Goal: Task Accomplishment & Management: Use online tool/utility

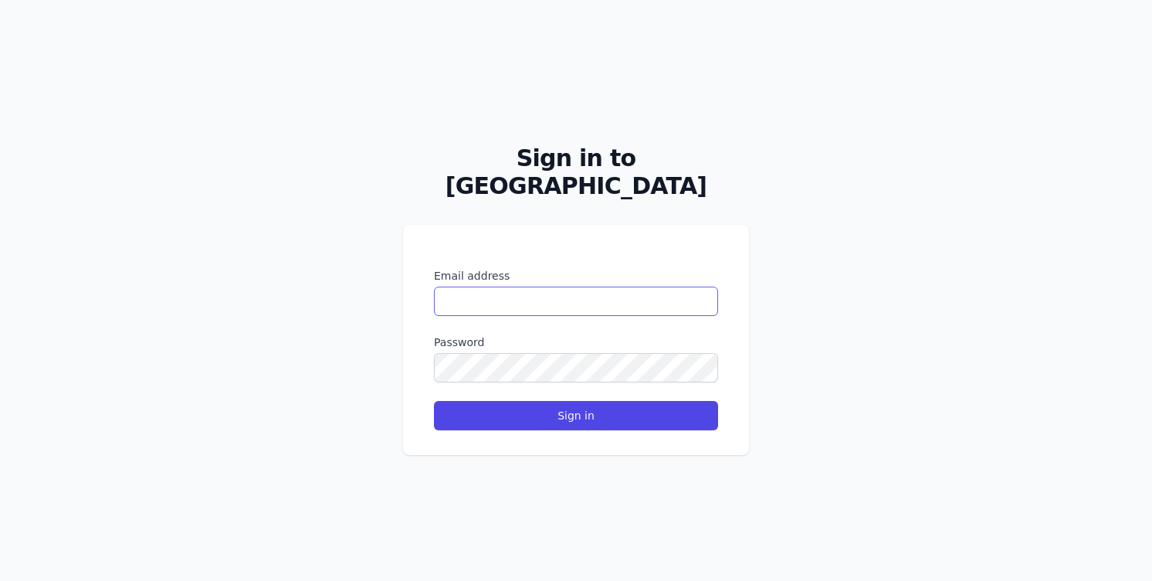
click at [578, 287] on input "Email address" at bounding box center [576, 301] width 284 height 29
type input "**********"
click at [434, 401] on button "Sign in" at bounding box center [576, 415] width 284 height 29
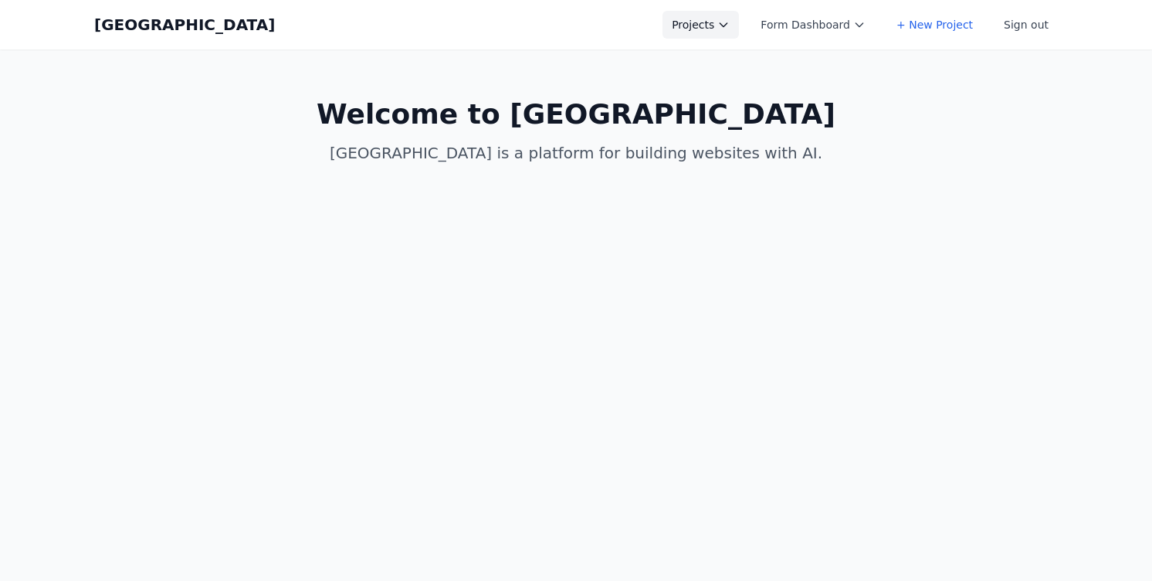
click at [712, 17] on button "Projects" at bounding box center [701, 25] width 76 height 28
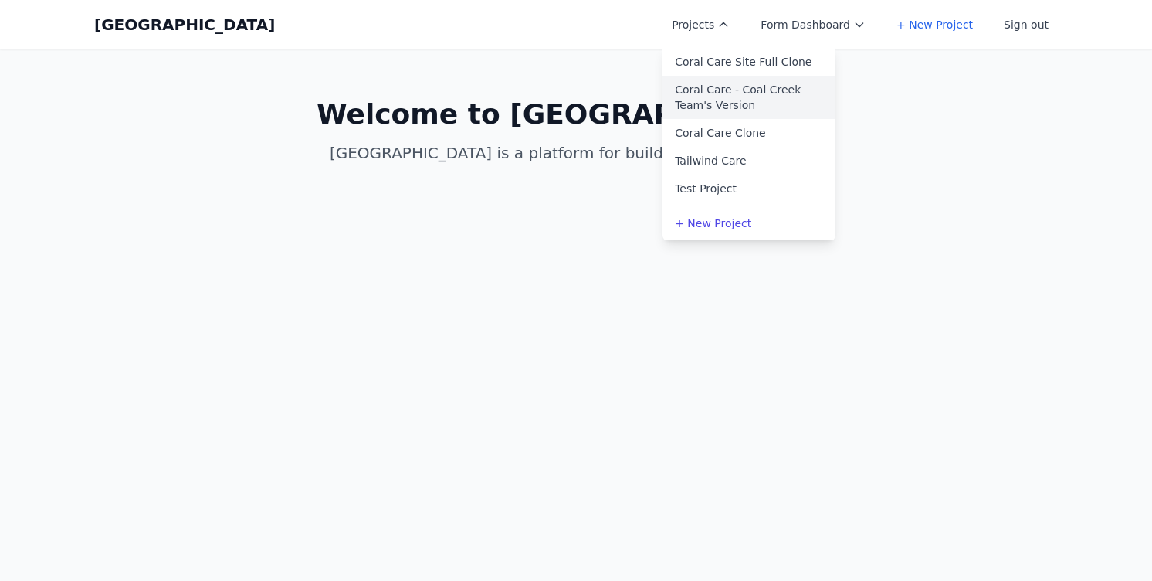
click at [715, 103] on link "Coral Care - Coal Creek Team's Version" at bounding box center [749, 97] width 173 height 43
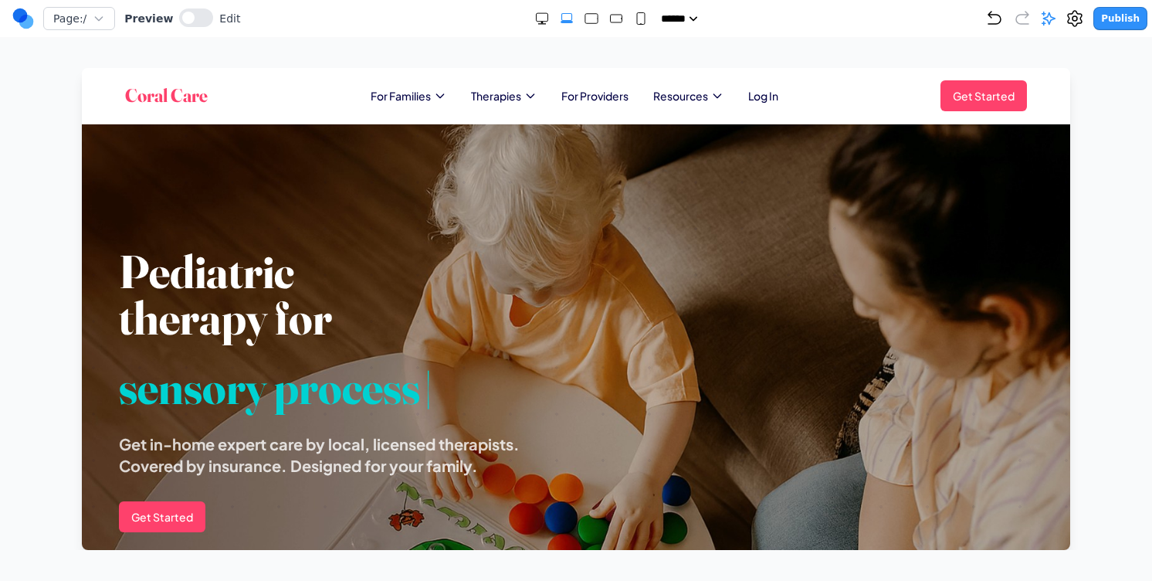
click at [610, 15] on rect "Medium" at bounding box center [616, 19] width 12 height 8
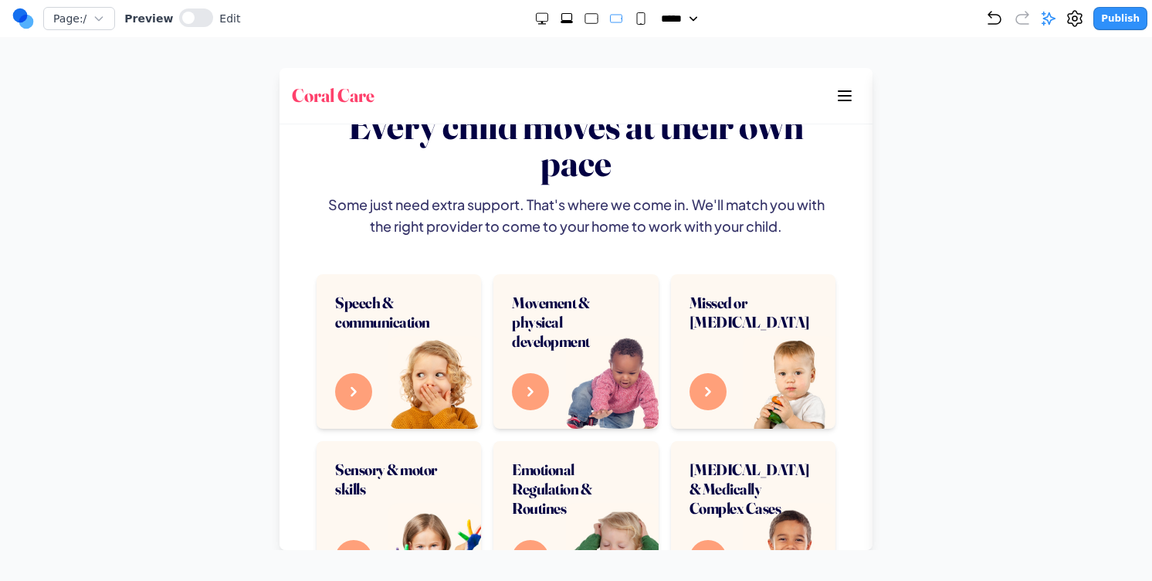
scroll to position [681, 0]
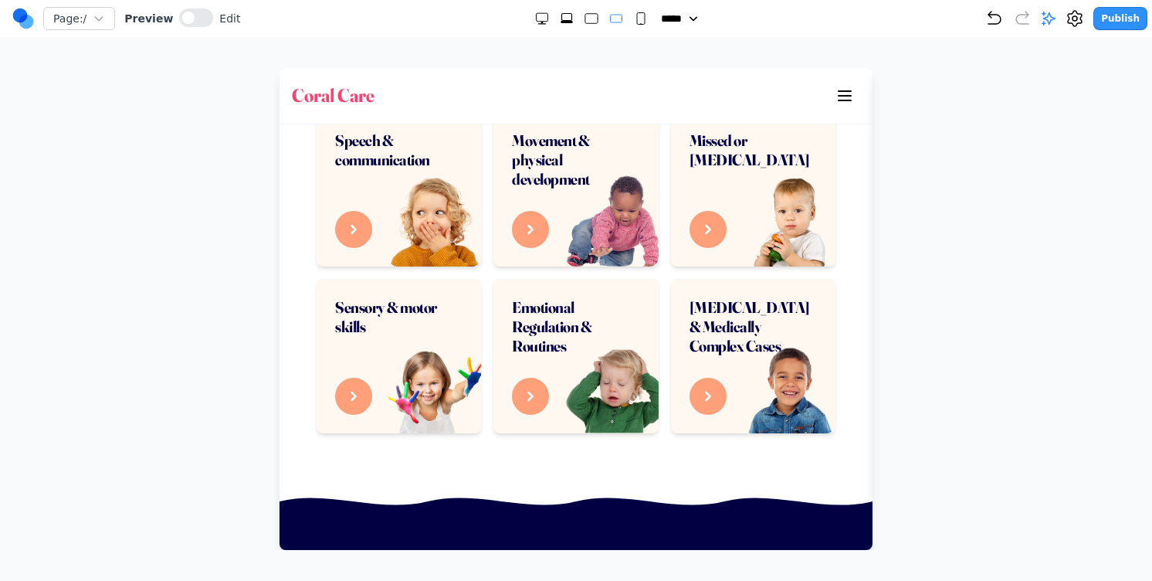
click at [637, 22] on rect "Small" at bounding box center [641, 19] width 8 height 12
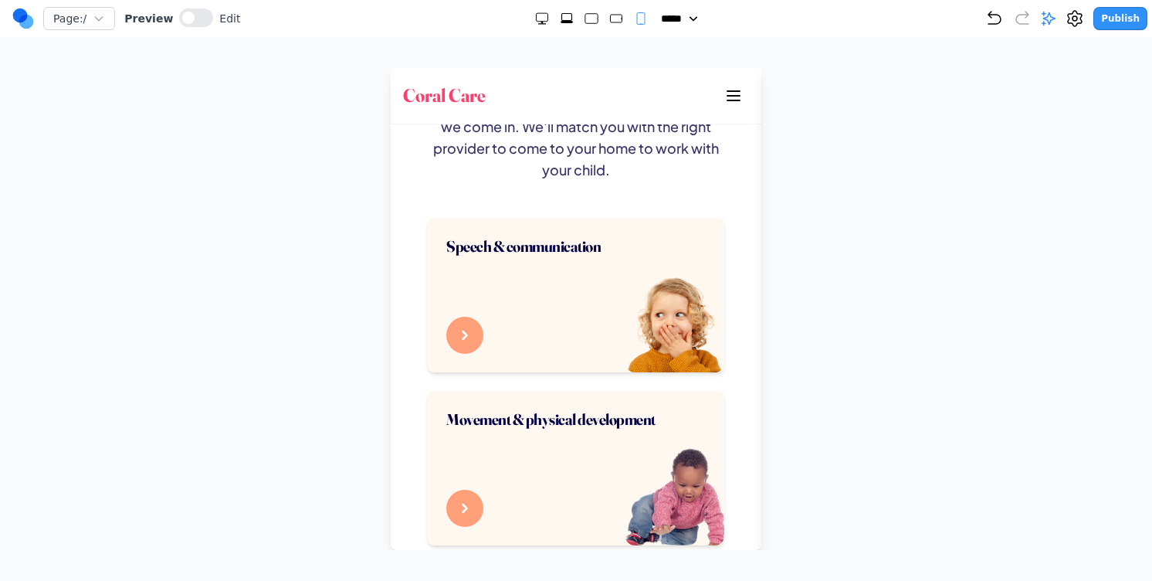
click at [616, 17] on icon "Medium" at bounding box center [616, 18] width 15 height 15
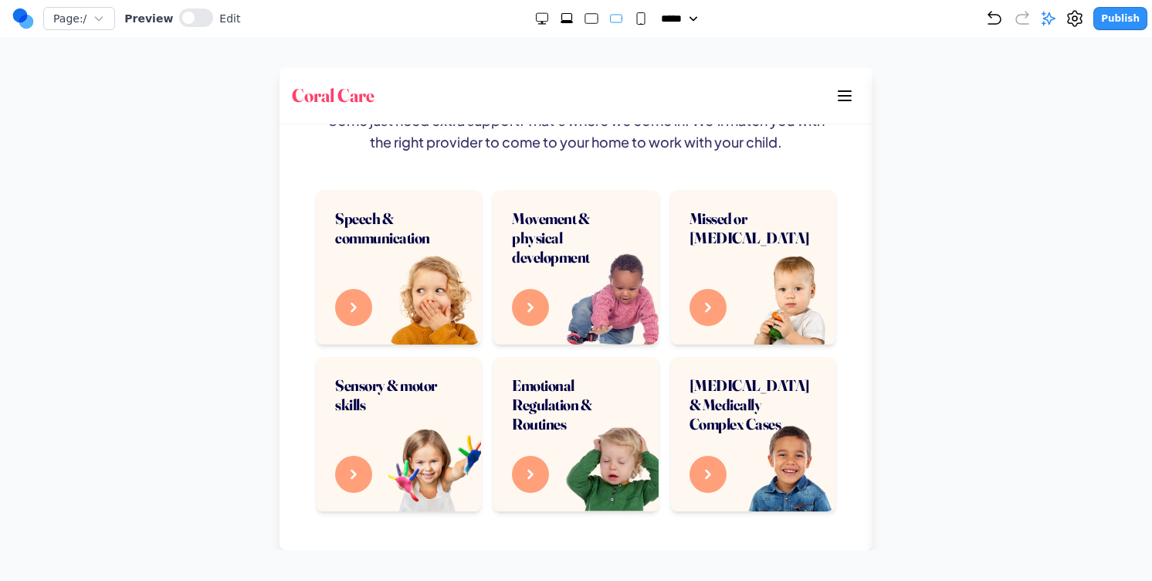
click at [633, 19] on icon "Small" at bounding box center [640, 18] width 15 height 15
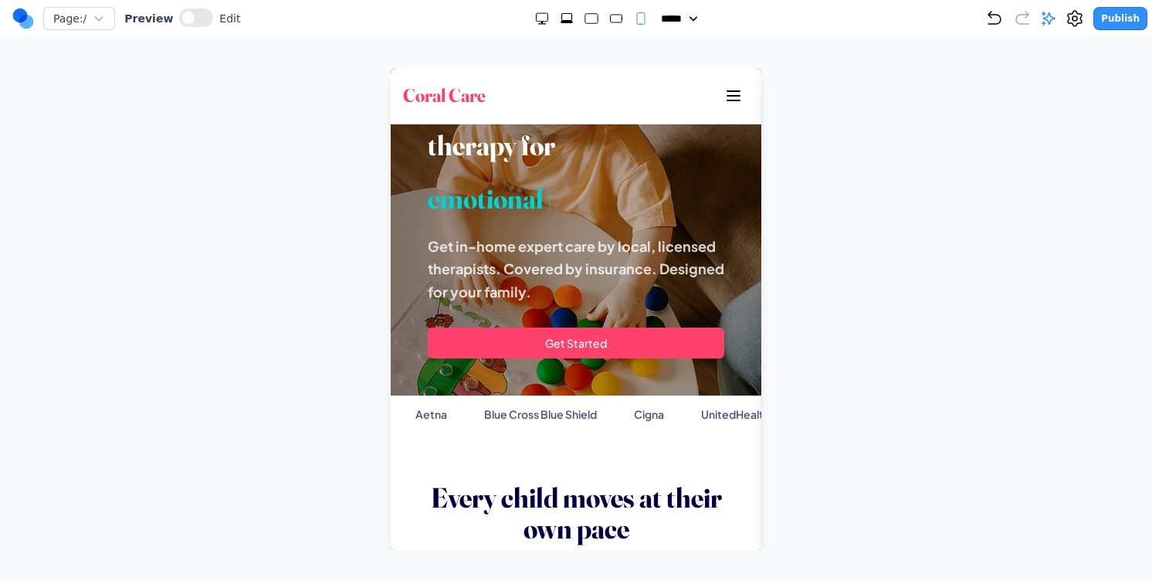
scroll to position [0, 0]
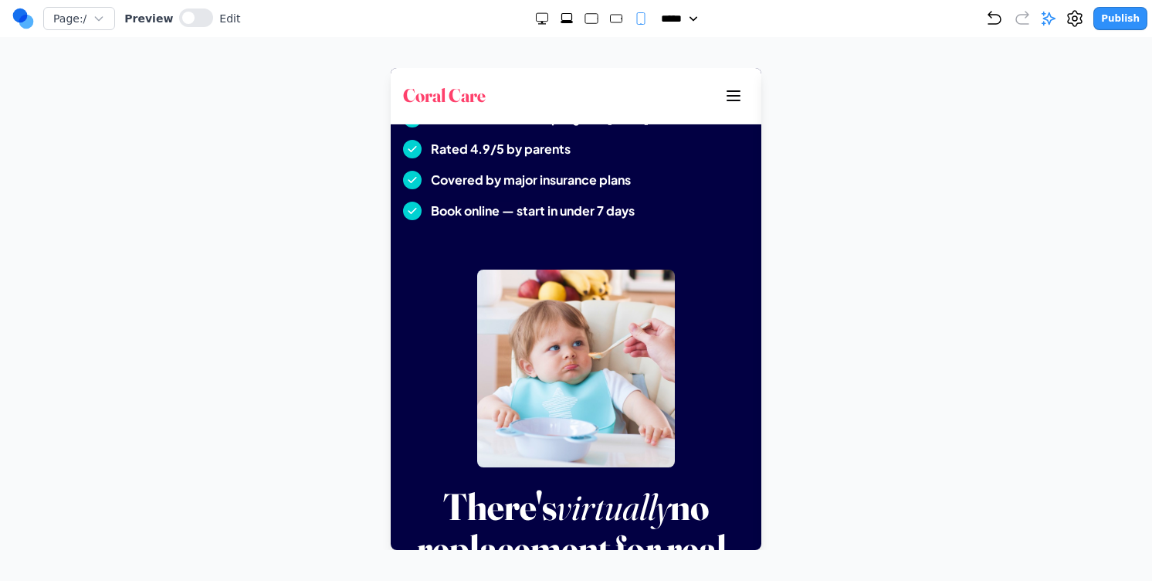
click at [616, 19] on icon "Medium" at bounding box center [616, 18] width 15 height 15
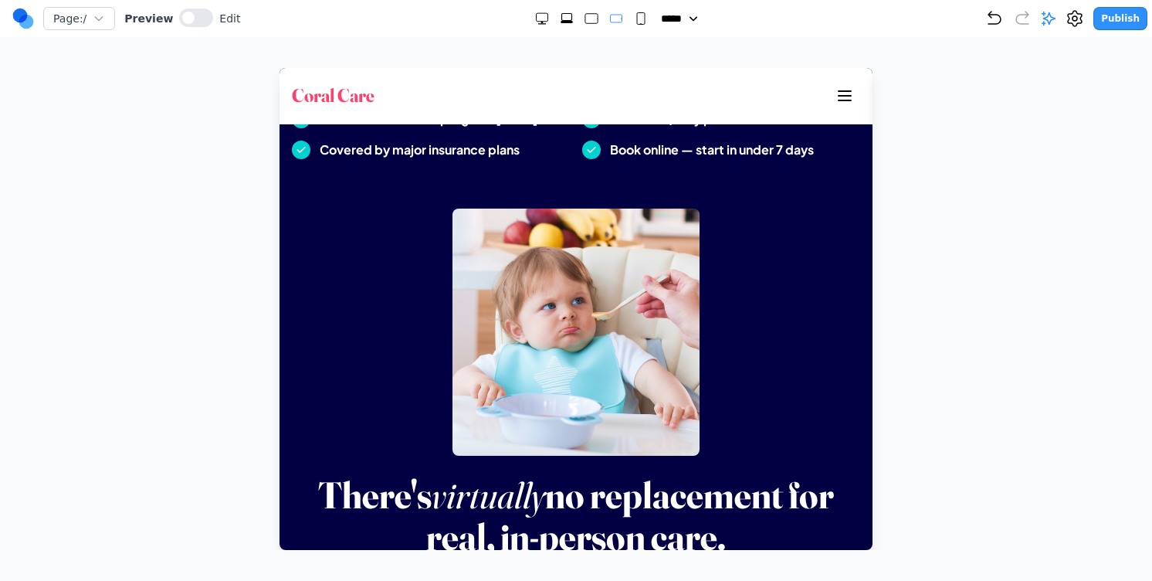
click at [637, 19] on rect "Small" at bounding box center [641, 19] width 8 height 12
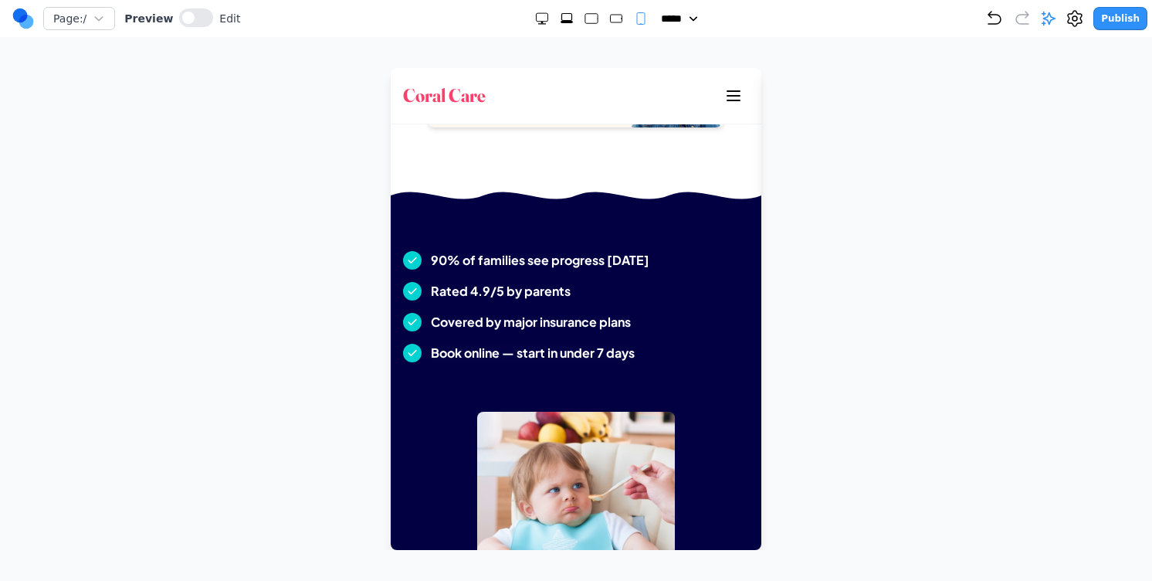
scroll to position [1719, 0]
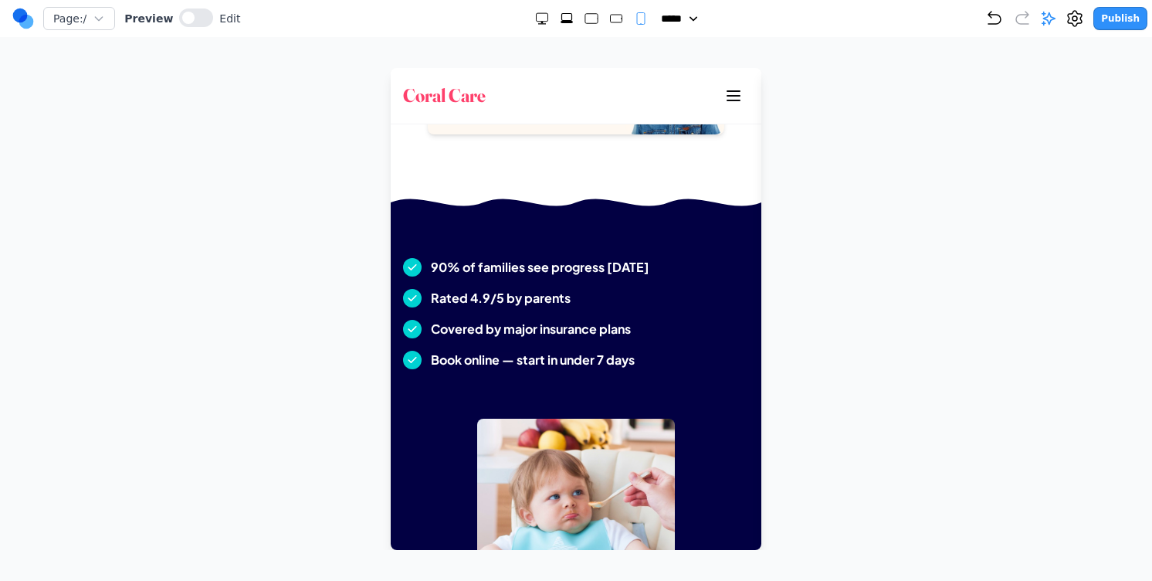
click at [593, 17] on div at bounding box center [592, 18] width 114 height 15
click at [597, 17] on div at bounding box center [592, 18] width 114 height 15
click at [610, 17] on rect "Medium" at bounding box center [616, 19] width 12 height 8
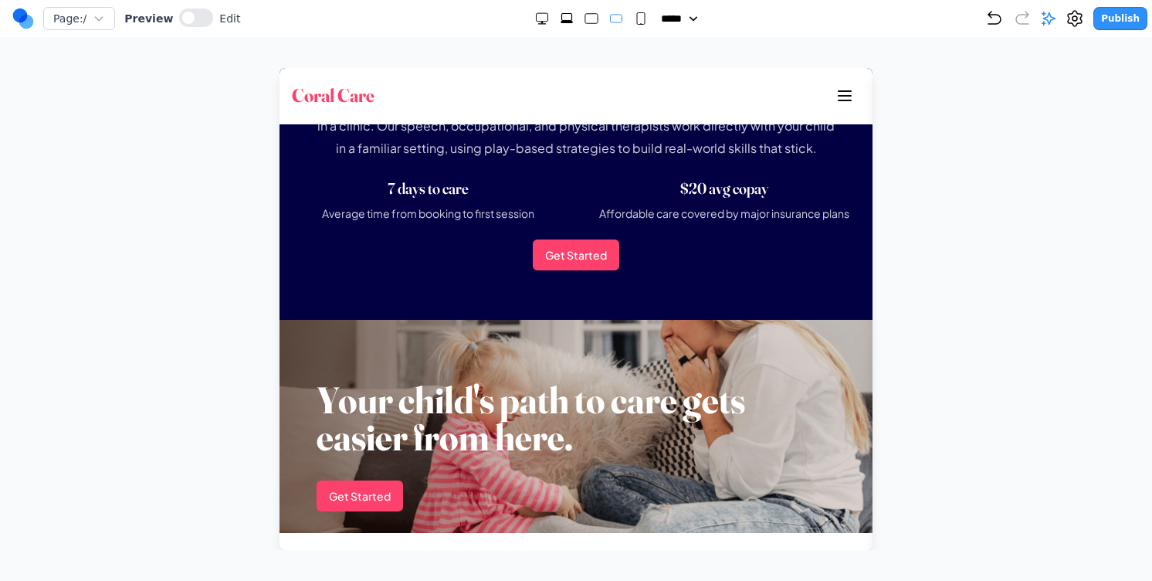
scroll to position [999, 0]
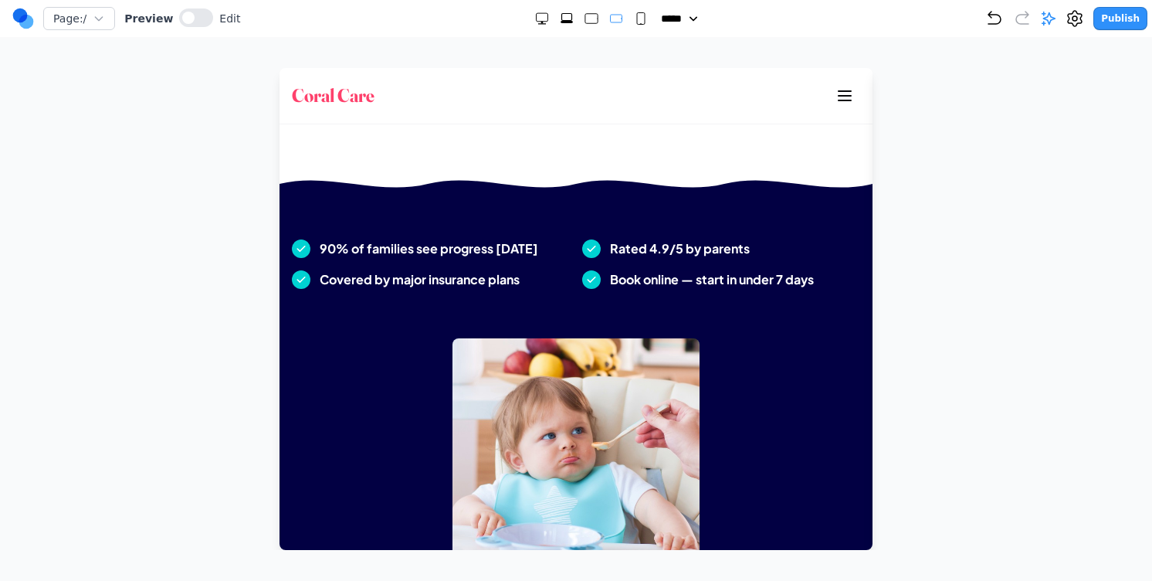
click at [574, 12] on div at bounding box center [592, 18] width 114 height 15
click at [584, 12] on icon "Large" at bounding box center [591, 18] width 15 height 15
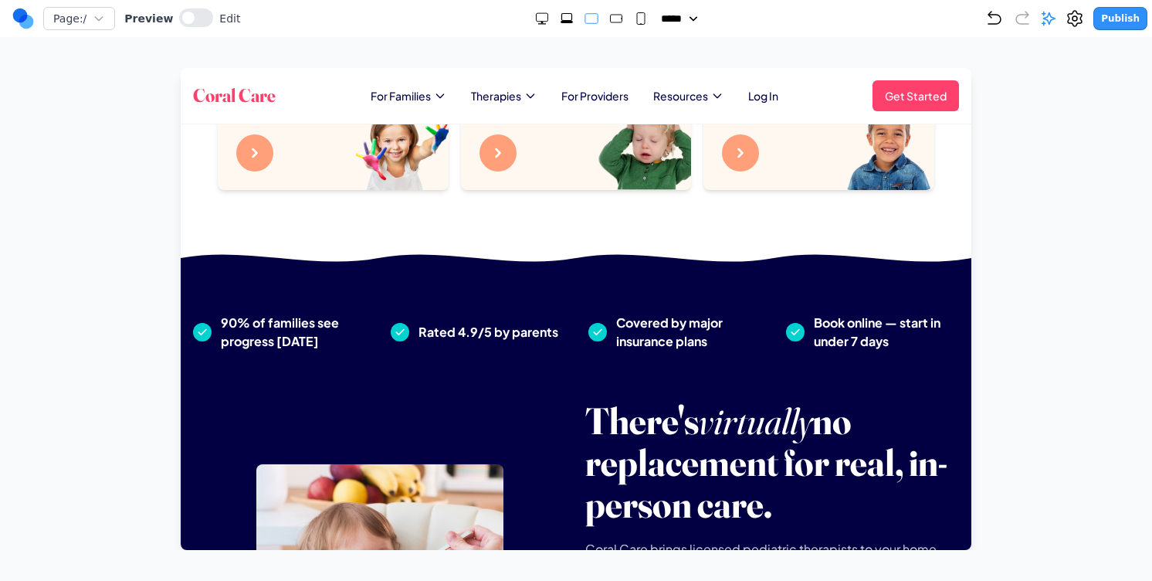
scroll to position [1038, 0]
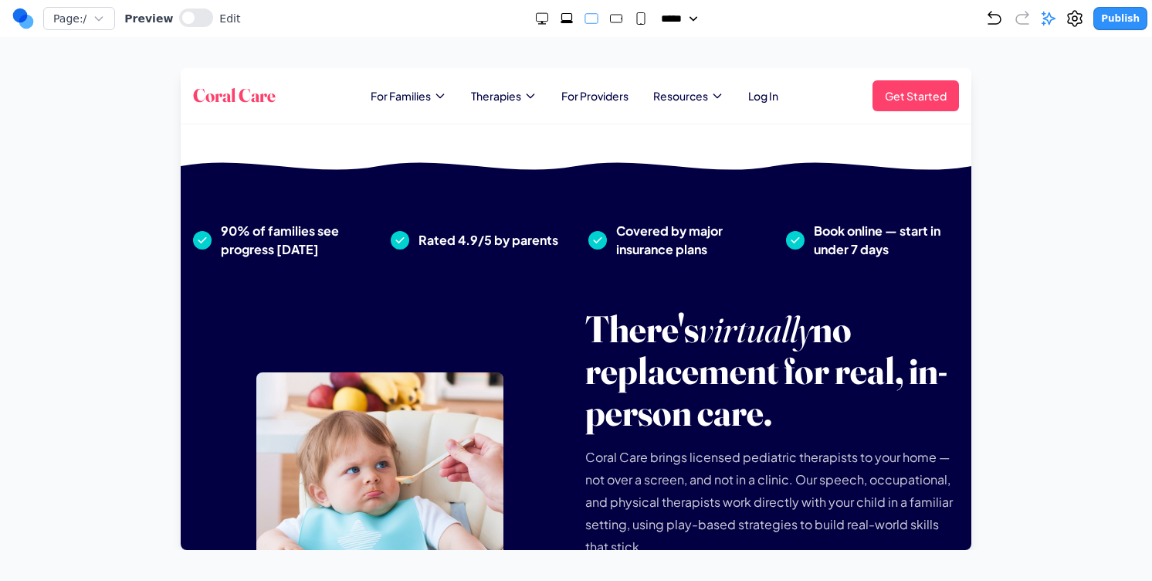
click at [568, 12] on div at bounding box center [592, 18] width 114 height 15
click at [572, 22] on div at bounding box center [592, 18] width 114 height 15
click at [568, 22] on div at bounding box center [592, 18] width 114 height 15
click at [561, 22] on icon "Extra Large" at bounding box center [567, 22] width 12 height 2
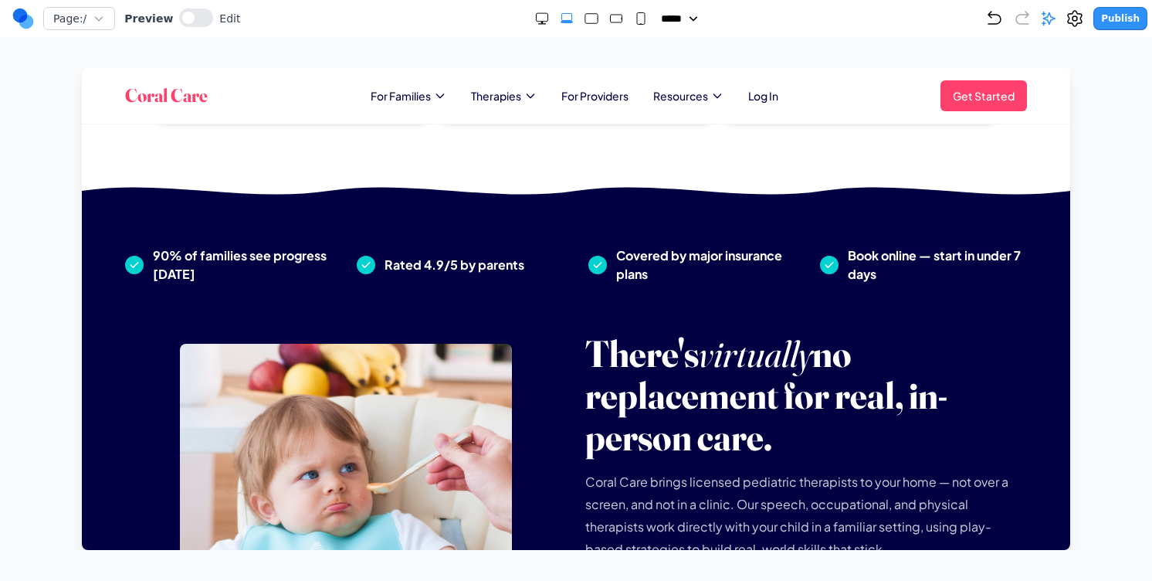
click at [610, 22] on rect "Medium" at bounding box center [616, 19] width 12 height 8
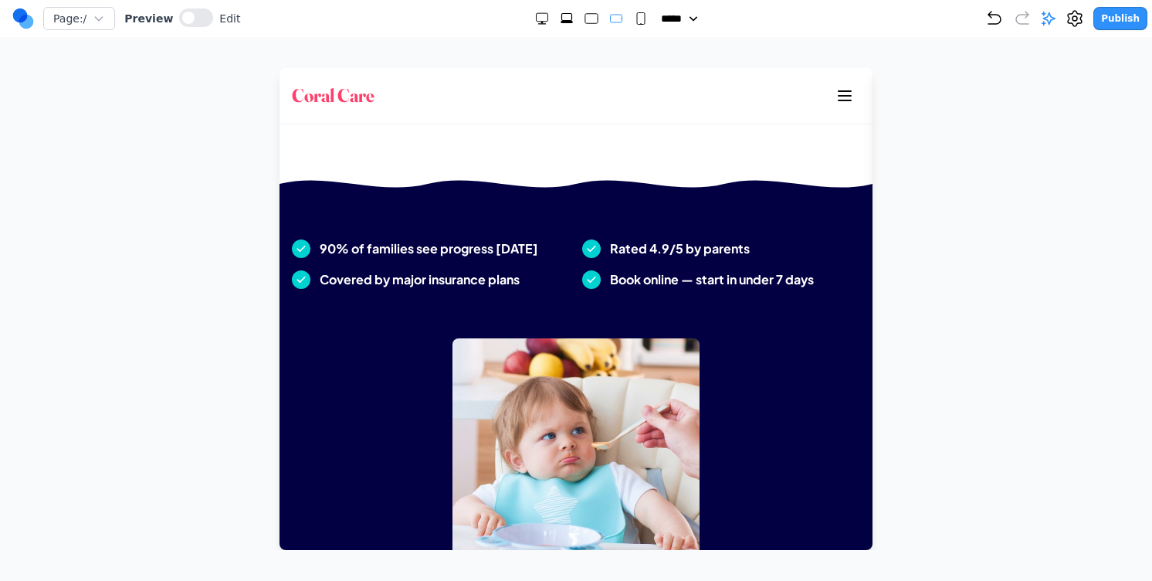
click at [637, 21] on rect "Small" at bounding box center [641, 19] width 8 height 12
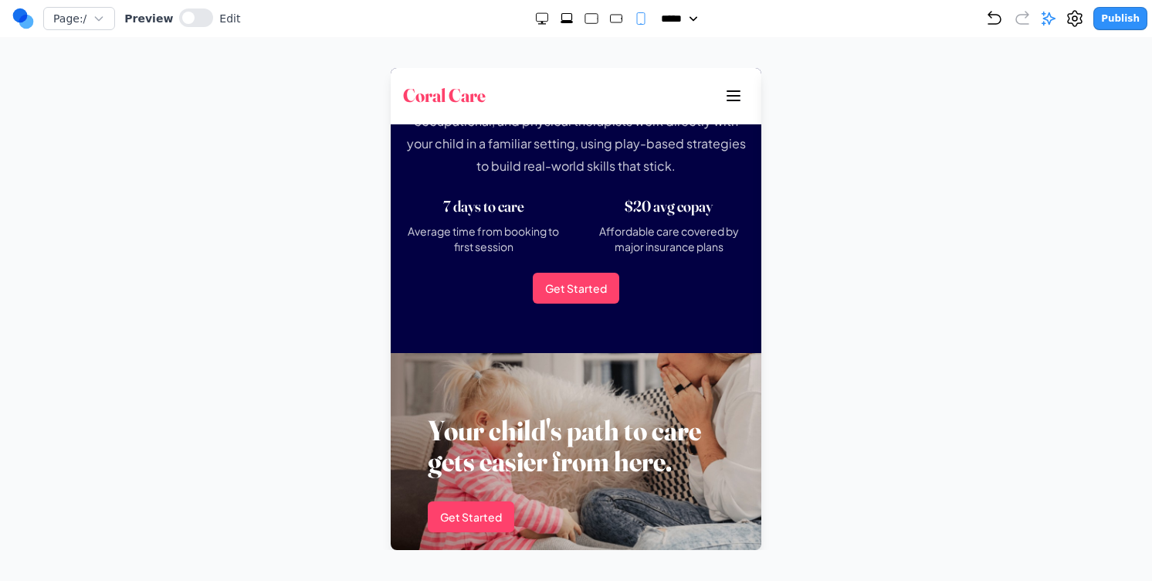
click at [610, 19] on rect "Medium" at bounding box center [616, 19] width 12 height 8
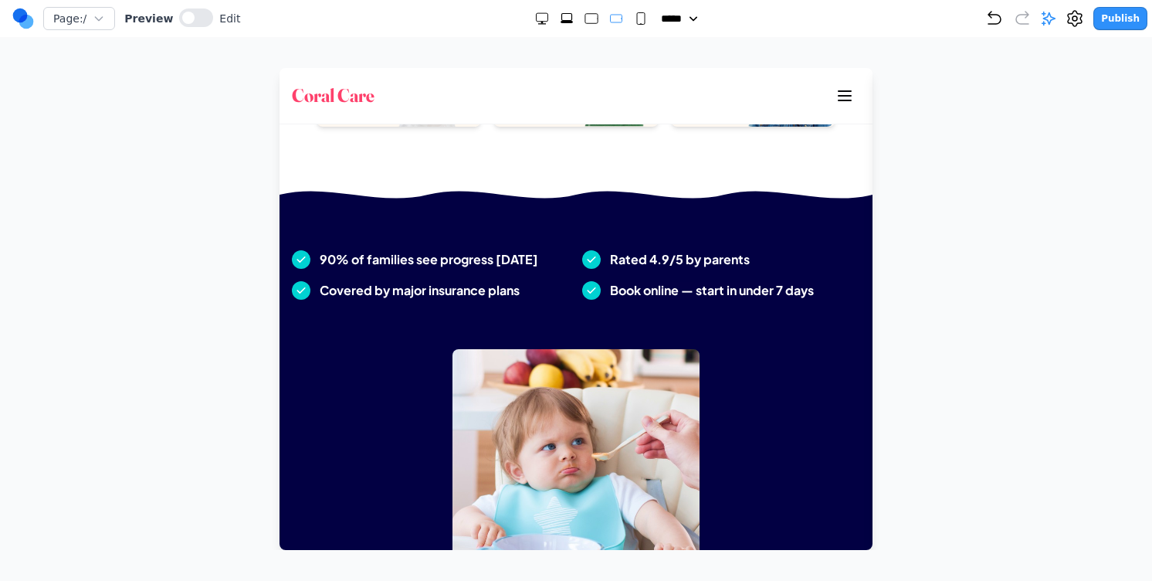
scroll to position [930, 0]
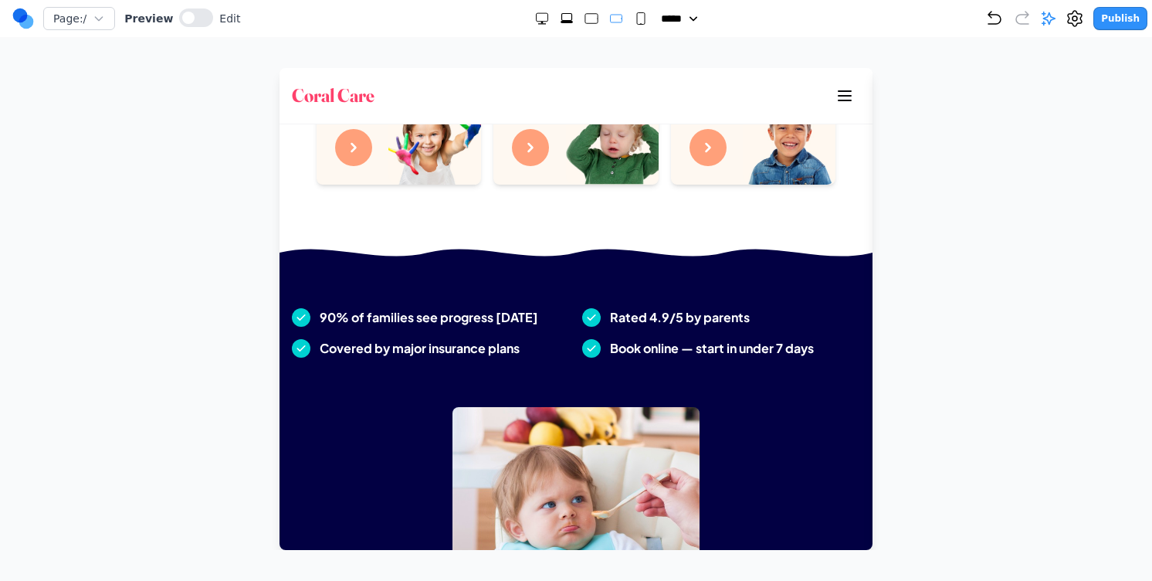
click at [585, 15] on rect "Large" at bounding box center [591, 19] width 12 height 10
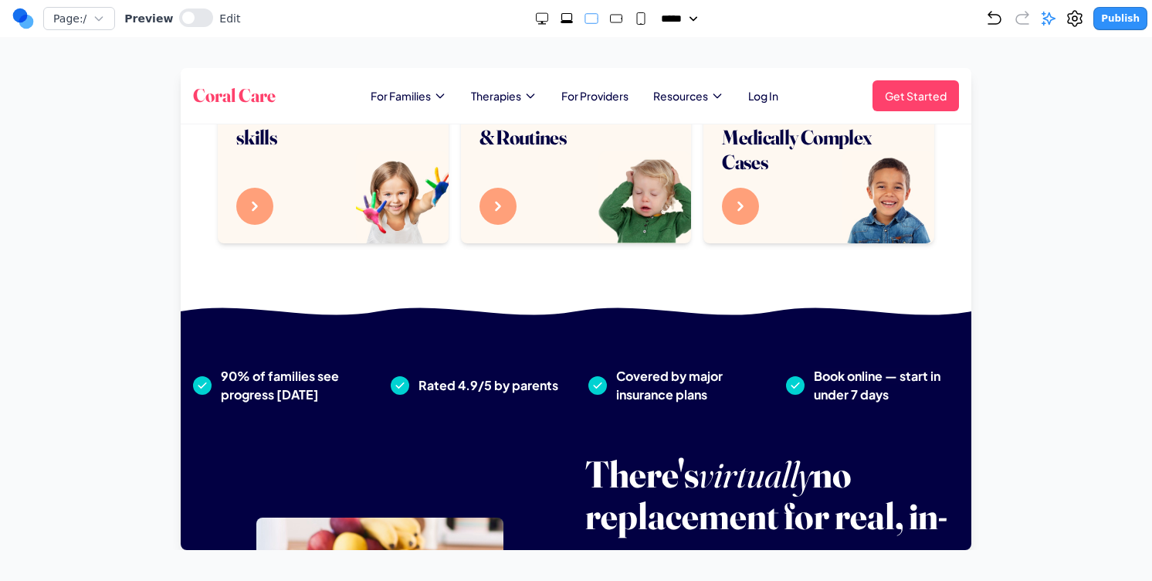
click at [610, 19] on rect "Medium" at bounding box center [616, 19] width 12 height 8
select select "**"
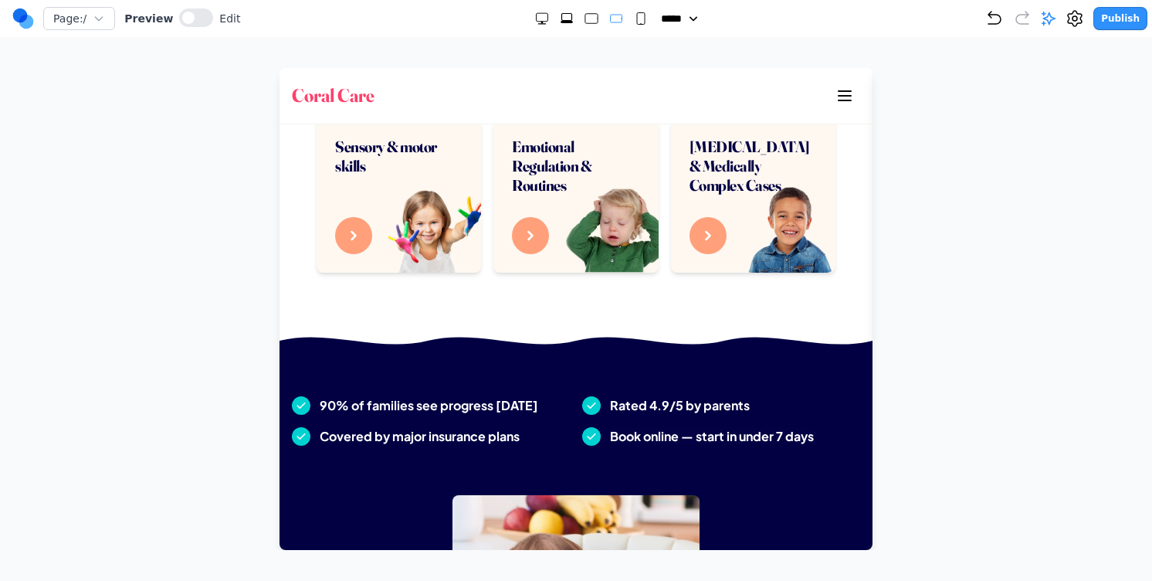
scroll to position [879, 0]
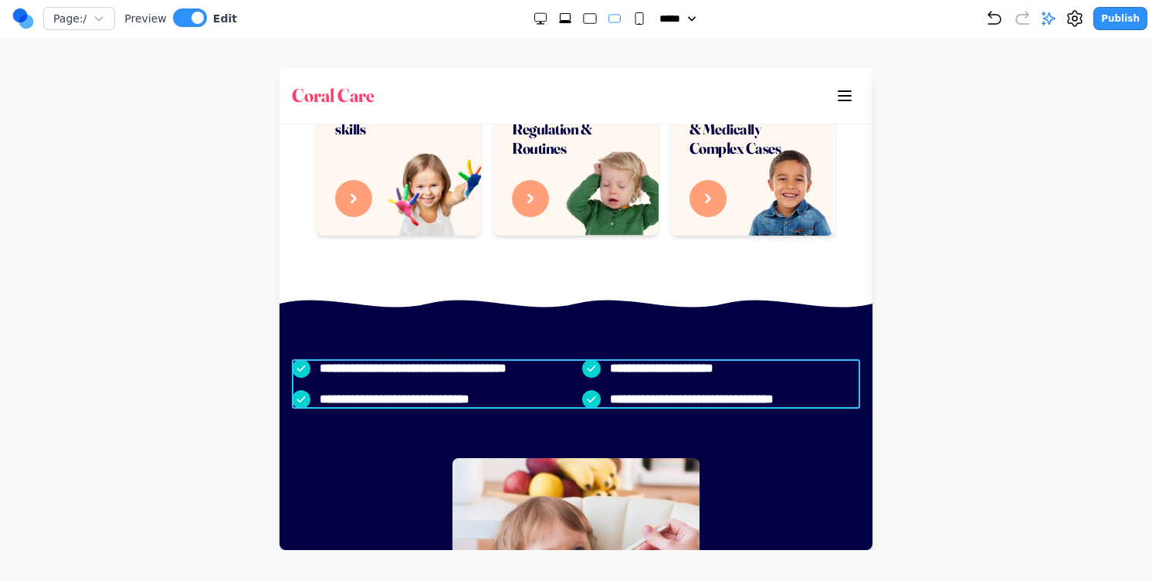
click at [575, 374] on div "**********" at bounding box center [576, 383] width 568 height 49
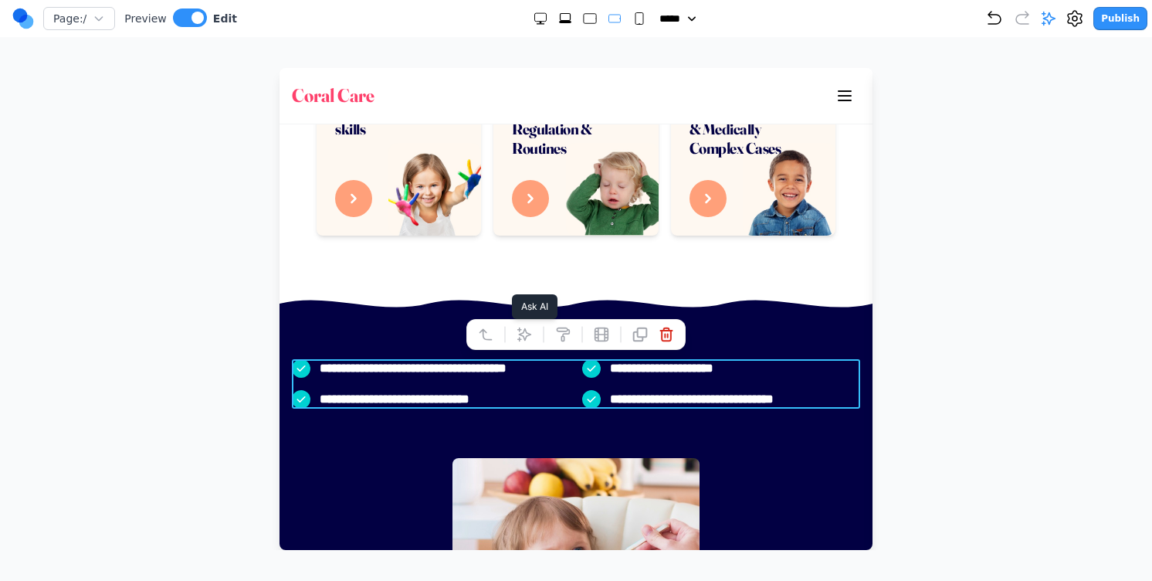
click at [516, 325] on button at bounding box center [524, 334] width 25 height 25
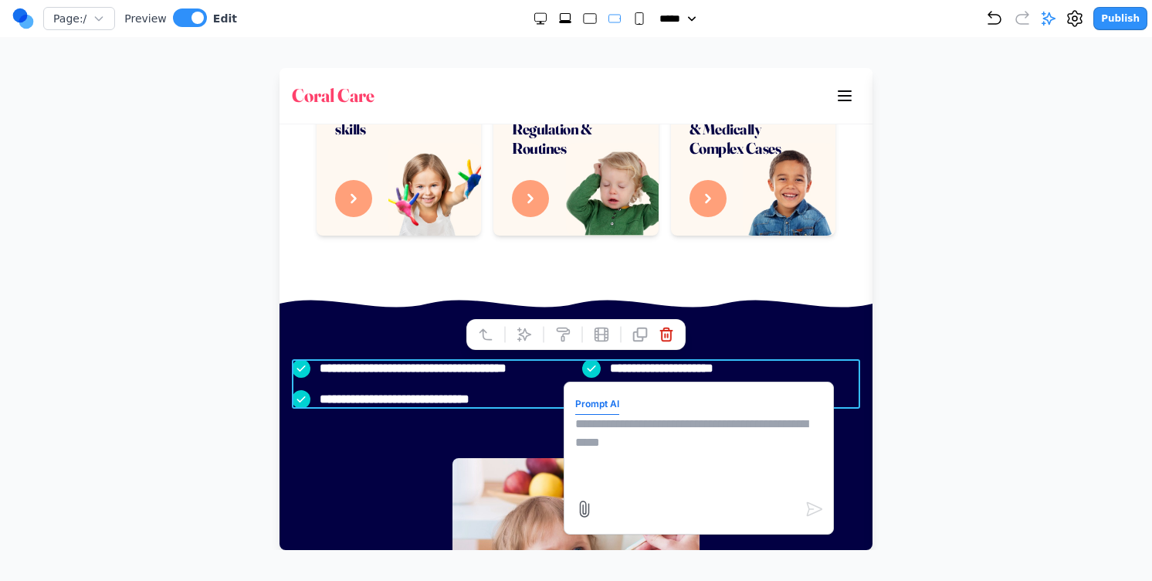
click at [696, 461] on textarea at bounding box center [698, 453] width 247 height 77
type textarea "**********"
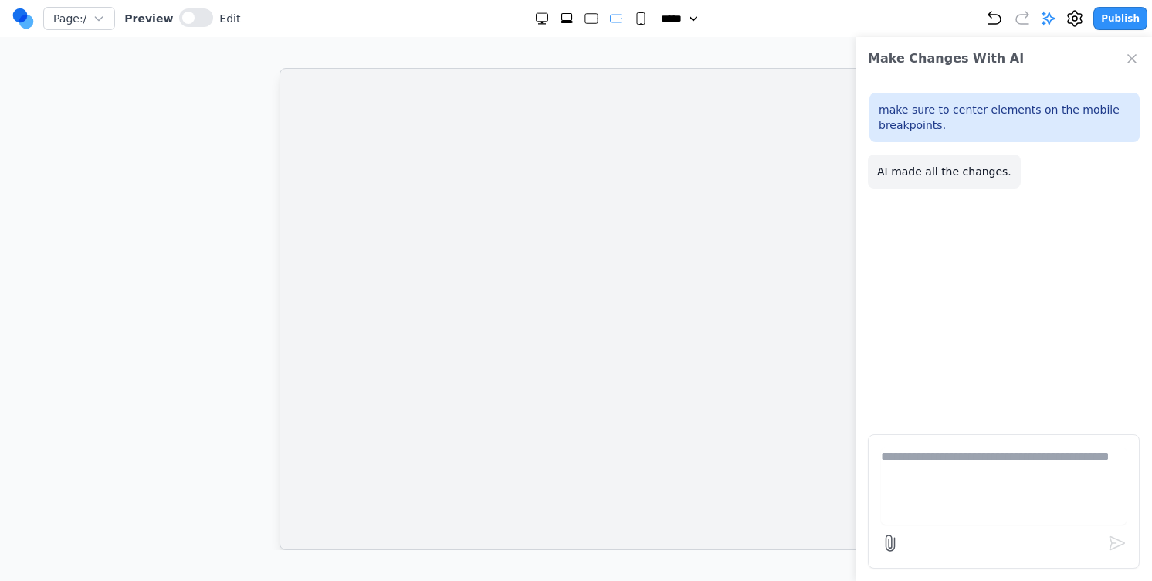
scroll to position [0, 0]
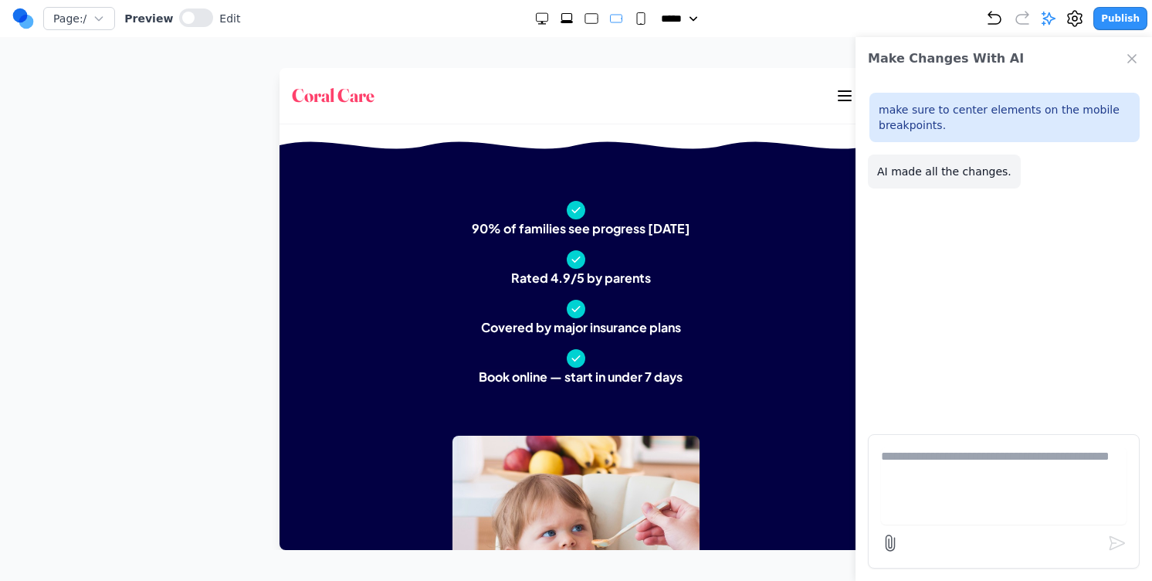
click at [588, 14] on rect "Large" at bounding box center [591, 19] width 12 height 10
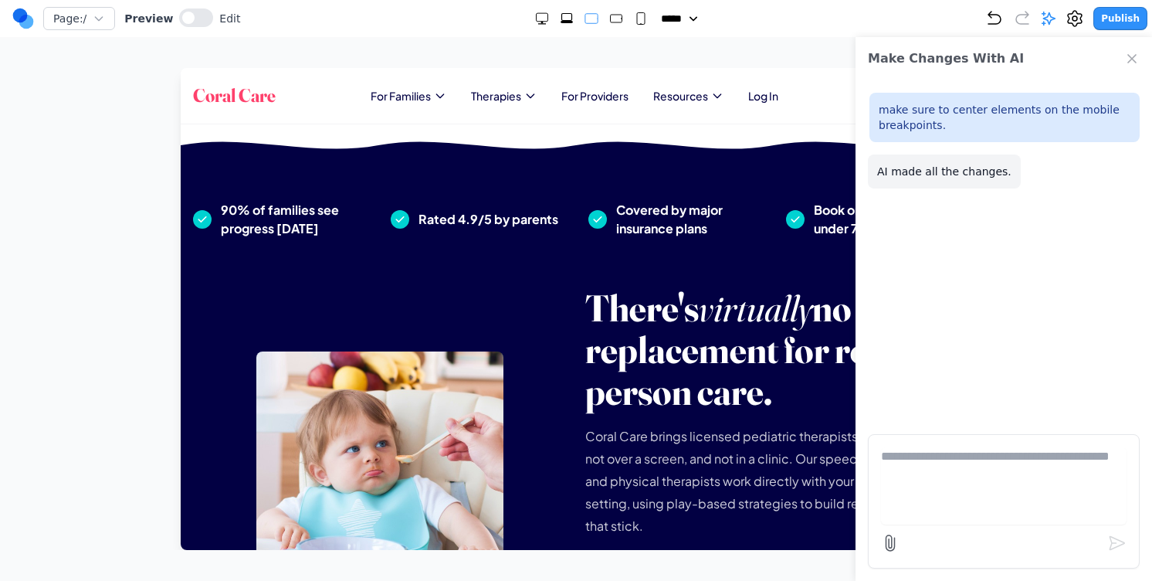
click at [610, 15] on rect "Medium" at bounding box center [616, 19] width 12 height 8
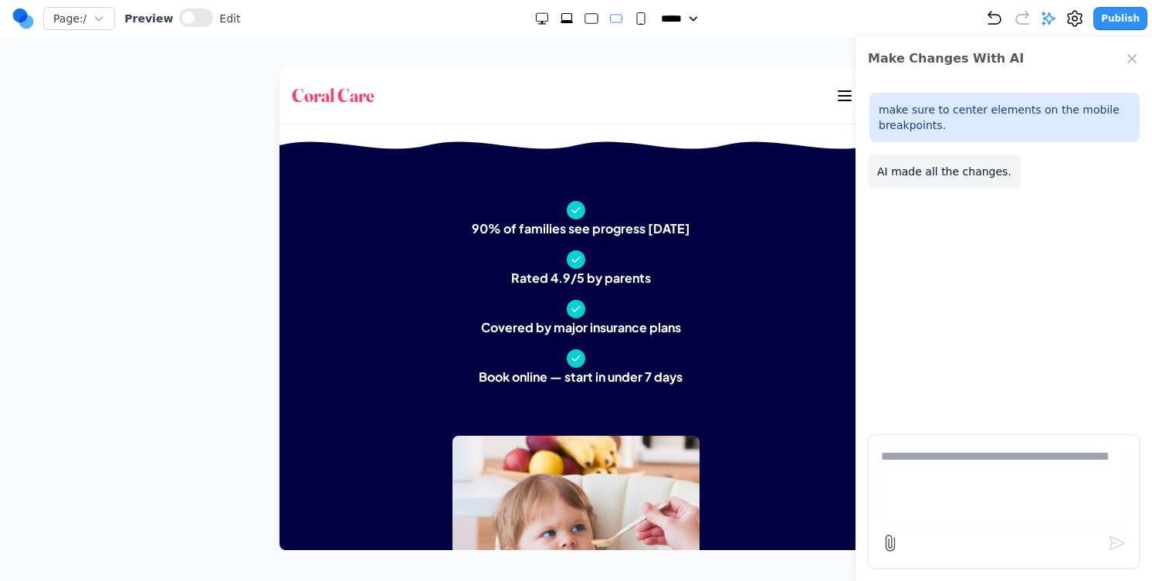
click at [637, 18] on rect "Small" at bounding box center [641, 19] width 8 height 12
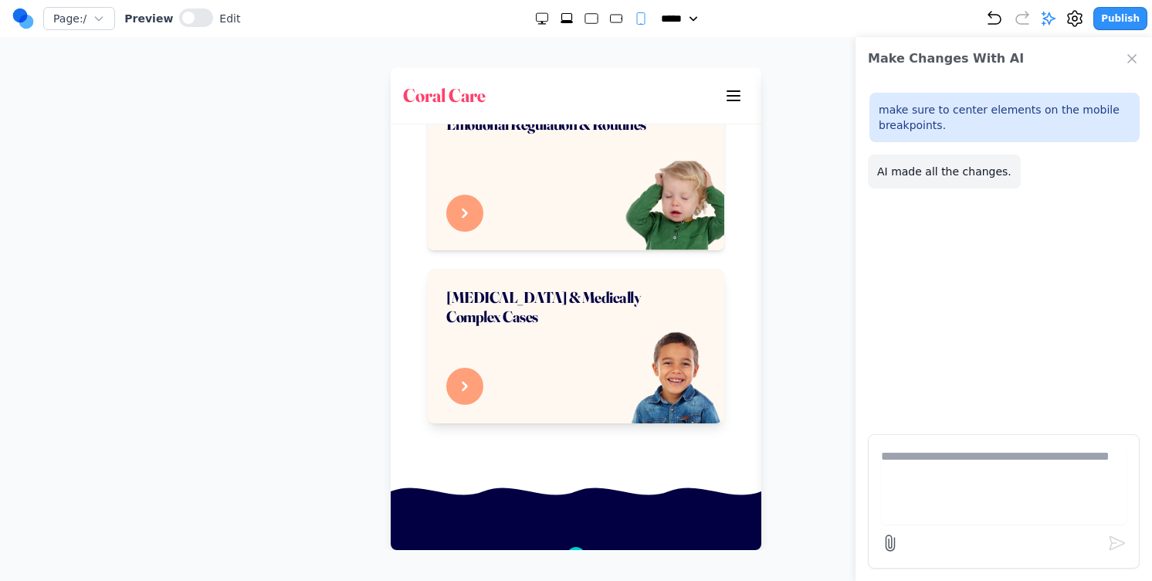
scroll to position [1826, 0]
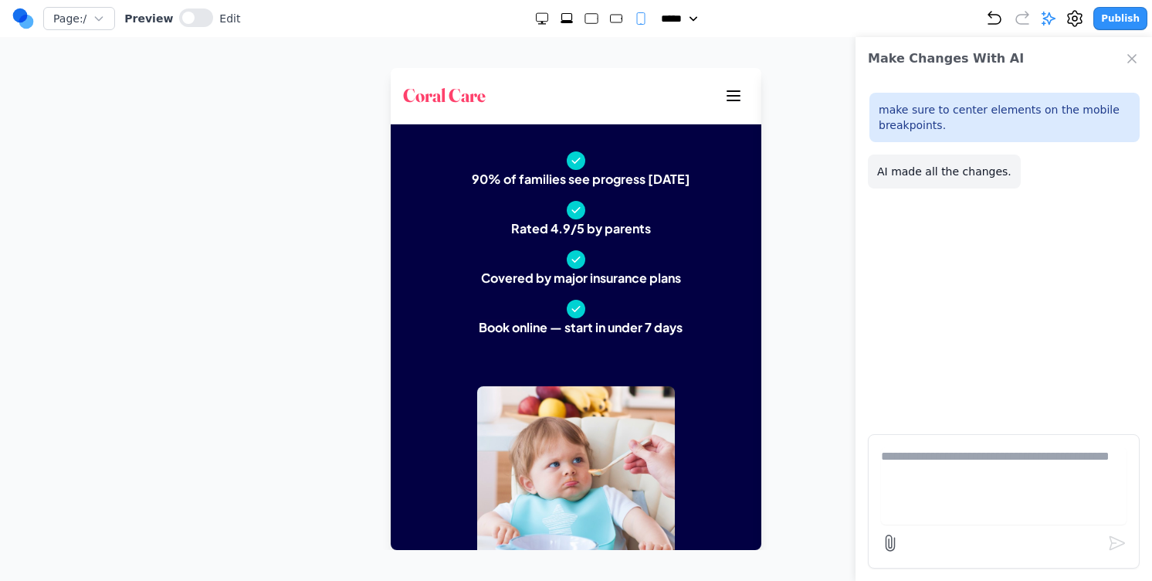
click at [609, 30] on div "Page: / Preview Edit ***** ***** ****** ****** ****** Publish" at bounding box center [579, 18] width 1135 height 25
click at [609, 26] on div "Page: / Preview Edit ***** ***** ****** ****** ****** Publish" at bounding box center [579, 18] width 1135 height 25
click at [610, 18] on rect "Medium" at bounding box center [616, 19] width 12 height 8
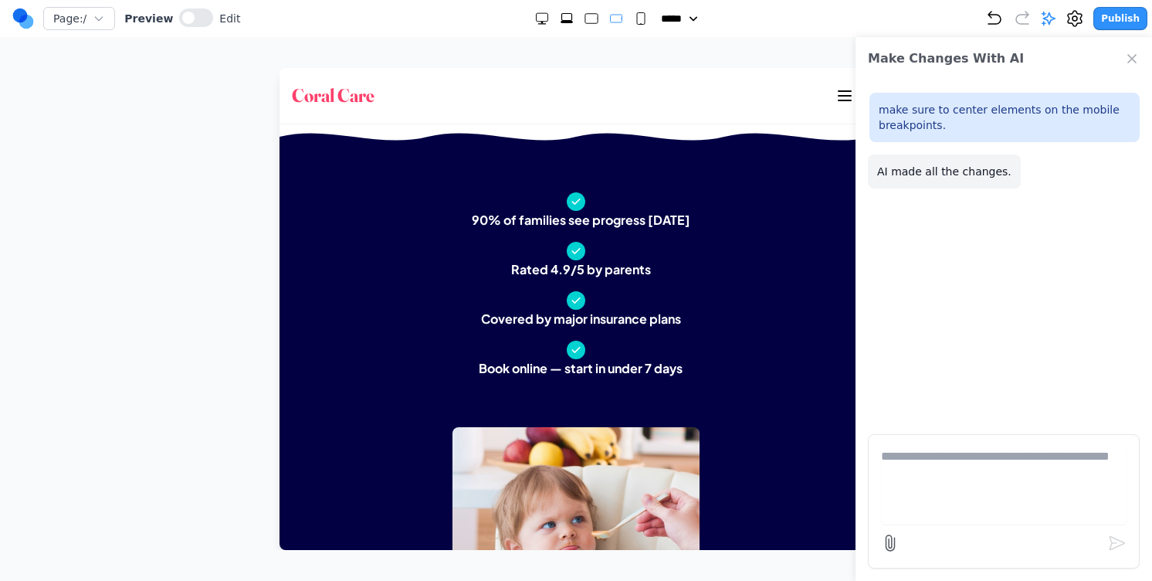
scroll to position [1048, 0]
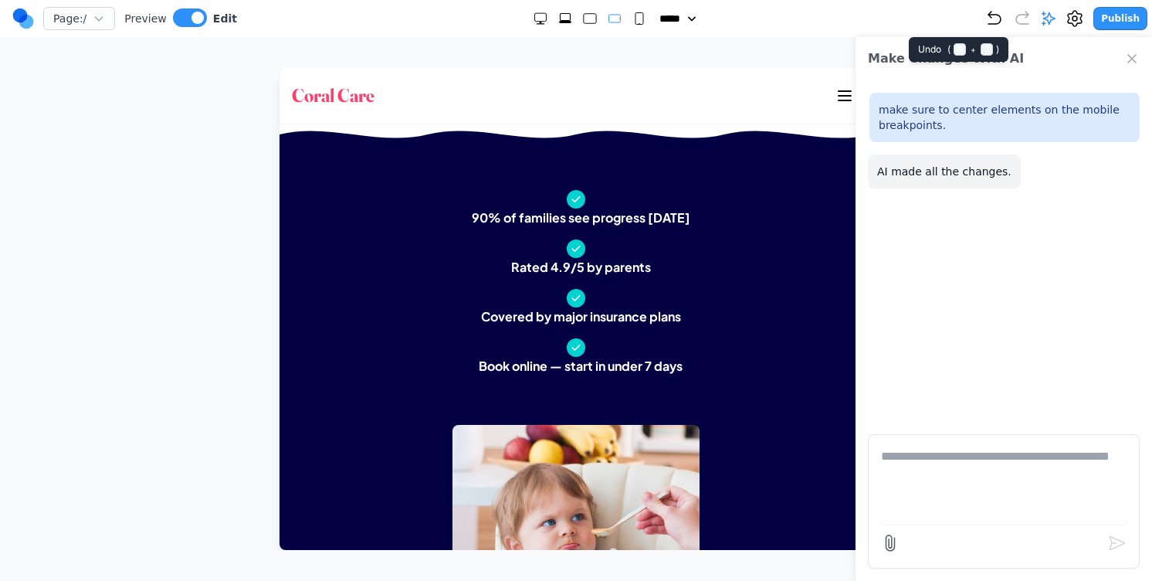
click at [1004, 12] on icon "Undo" at bounding box center [995, 18] width 19 height 19
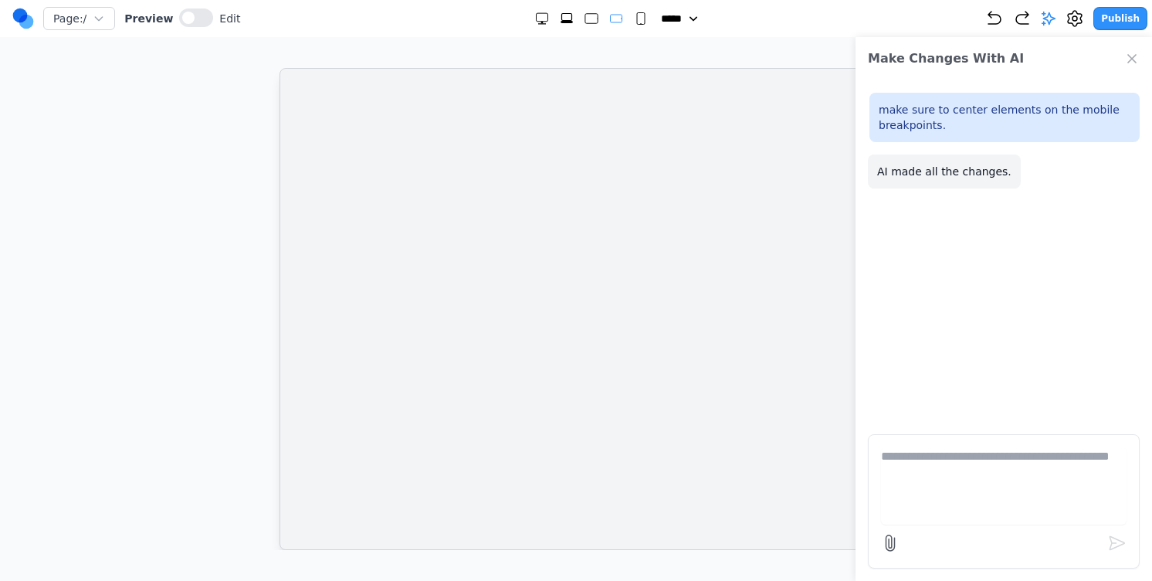
scroll to position [0, 0]
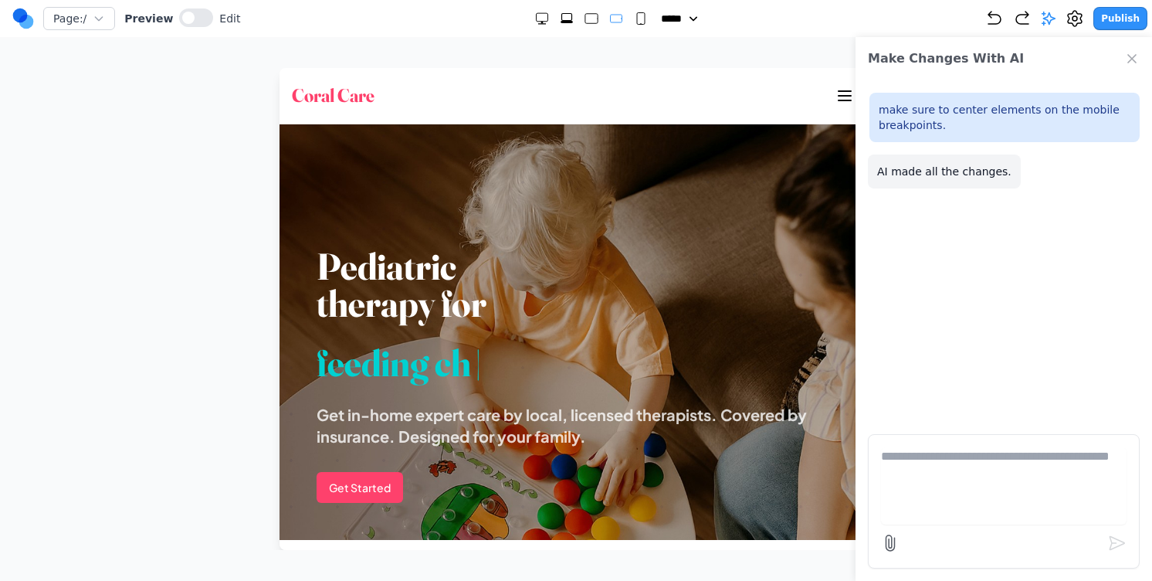
click at [1133, 65] on icon "Close Chat" at bounding box center [1132, 58] width 15 height 15
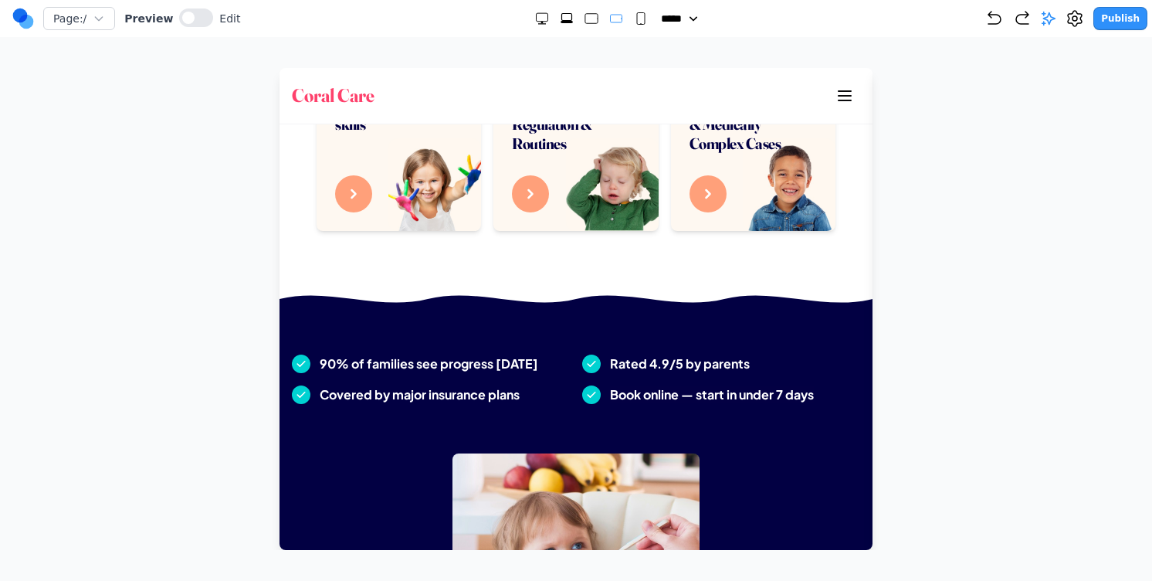
click at [637, 22] on rect "Small" at bounding box center [641, 19] width 8 height 12
select select "**"
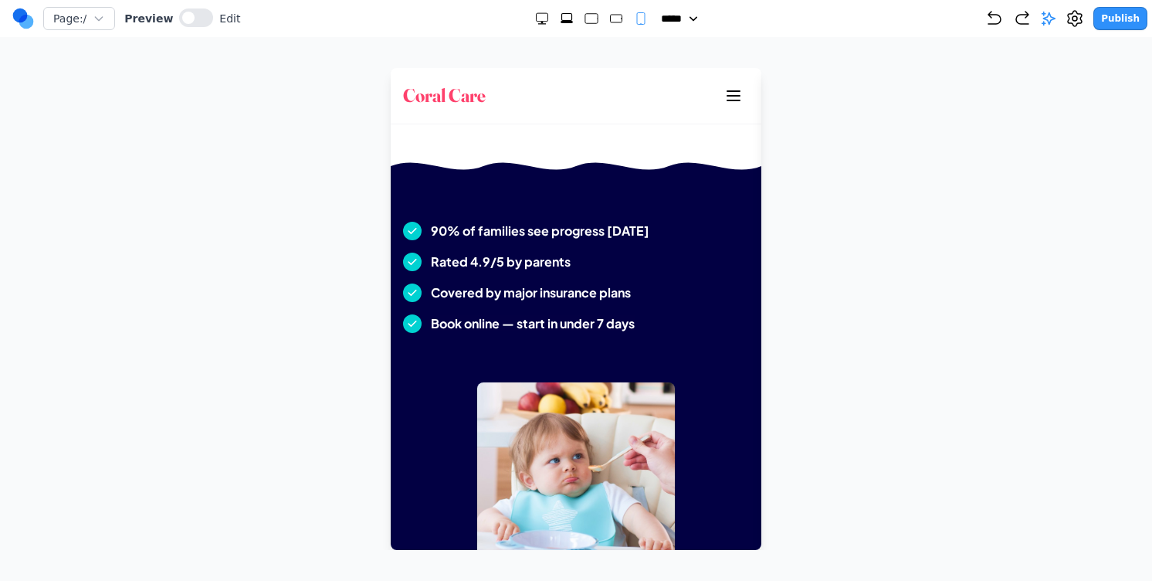
scroll to position [1746, 0]
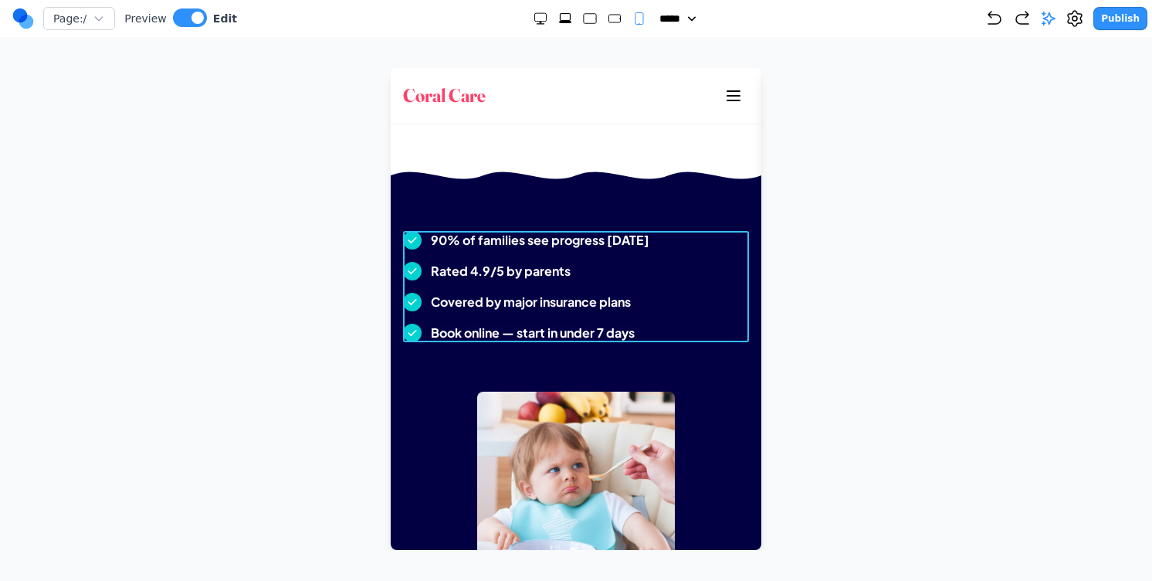
click at [709, 259] on div "90% of families see progress [DATE] Rated 4.9/5 by parents Covered by major ins…" at bounding box center [576, 286] width 346 height 111
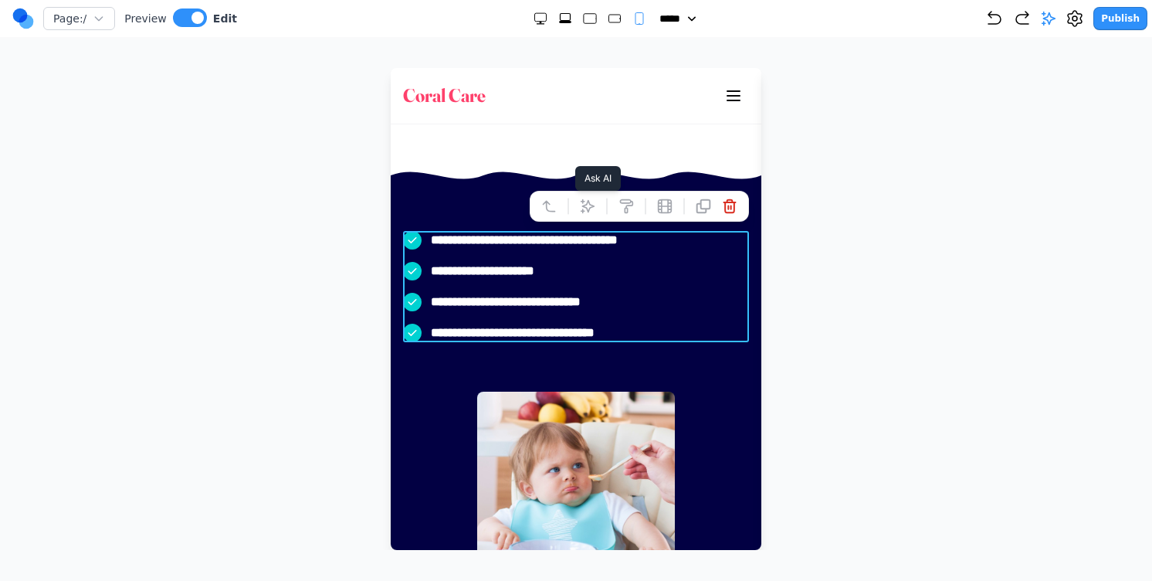
click at [594, 204] on icon at bounding box center [587, 206] width 15 height 15
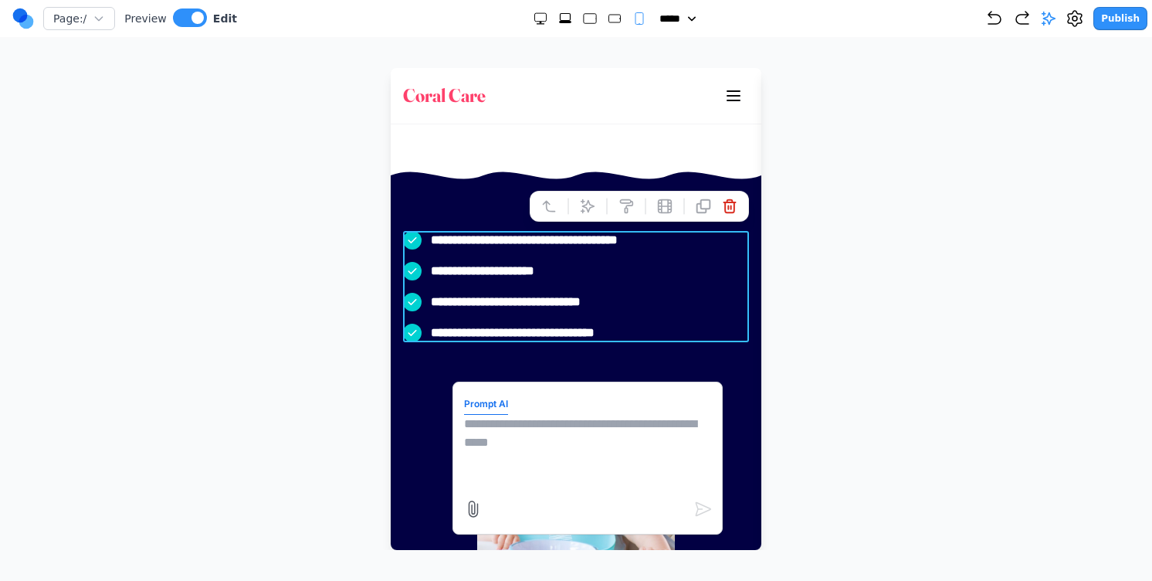
click at [616, 467] on textarea at bounding box center [587, 453] width 247 height 77
type textarea "*"
type textarea "**********"
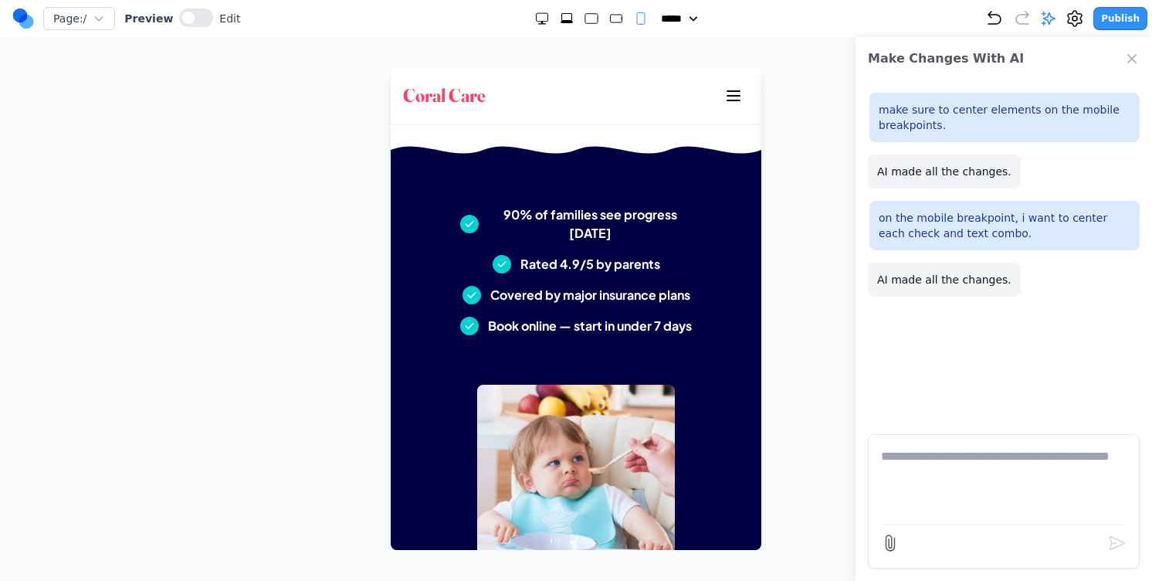
scroll to position [1773, 0]
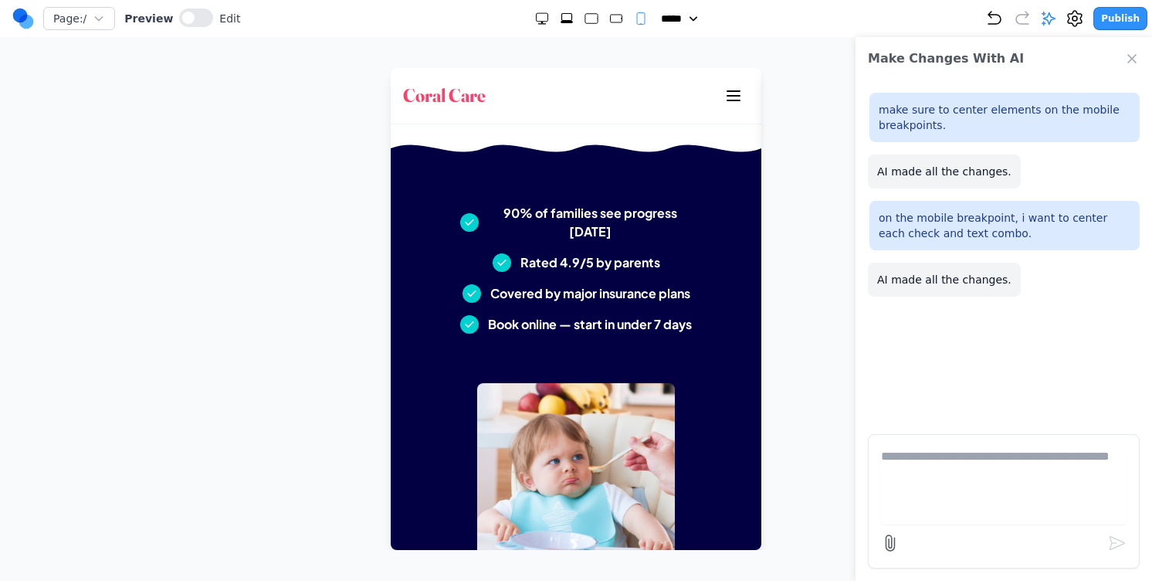
click at [609, 25] on icon "Medium" at bounding box center [616, 18] width 15 height 15
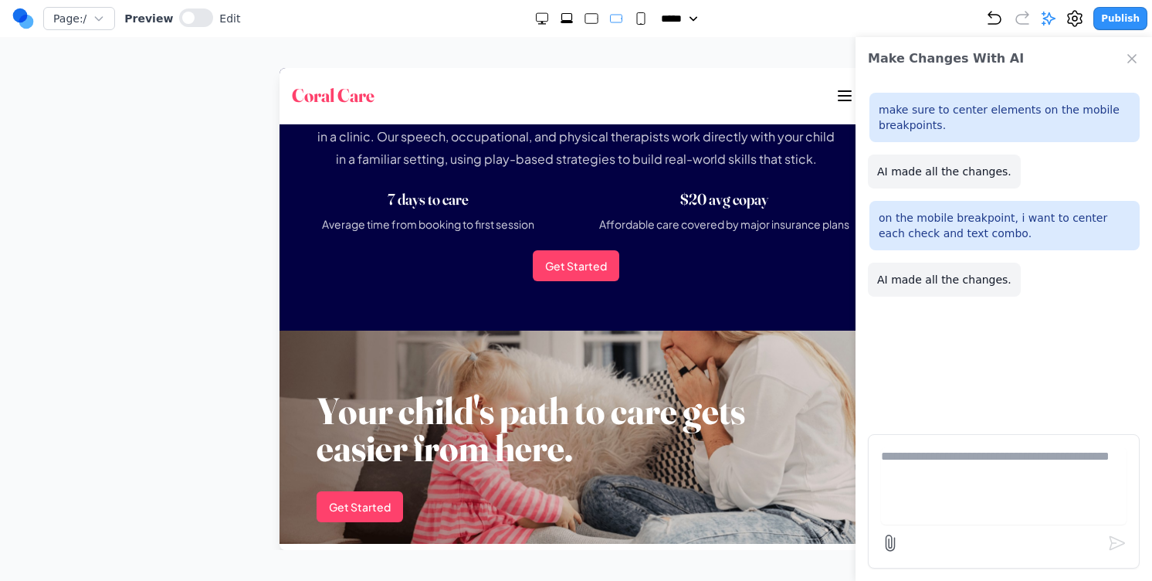
scroll to position [1033, 0]
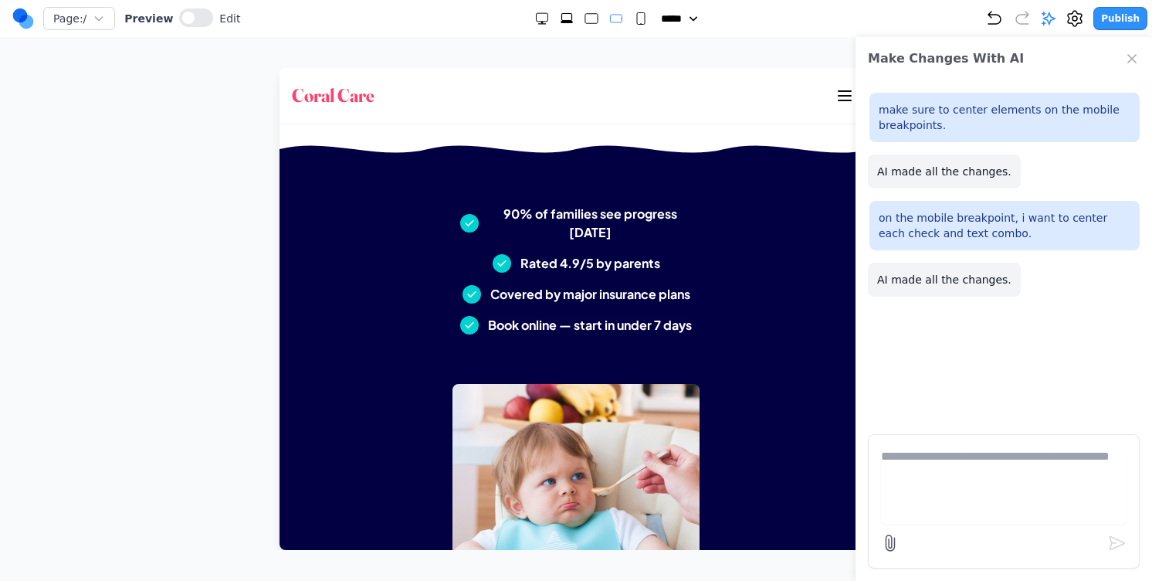
click at [575, 16] on div at bounding box center [592, 18] width 114 height 15
click at [585, 16] on rect "Large" at bounding box center [591, 19] width 12 height 10
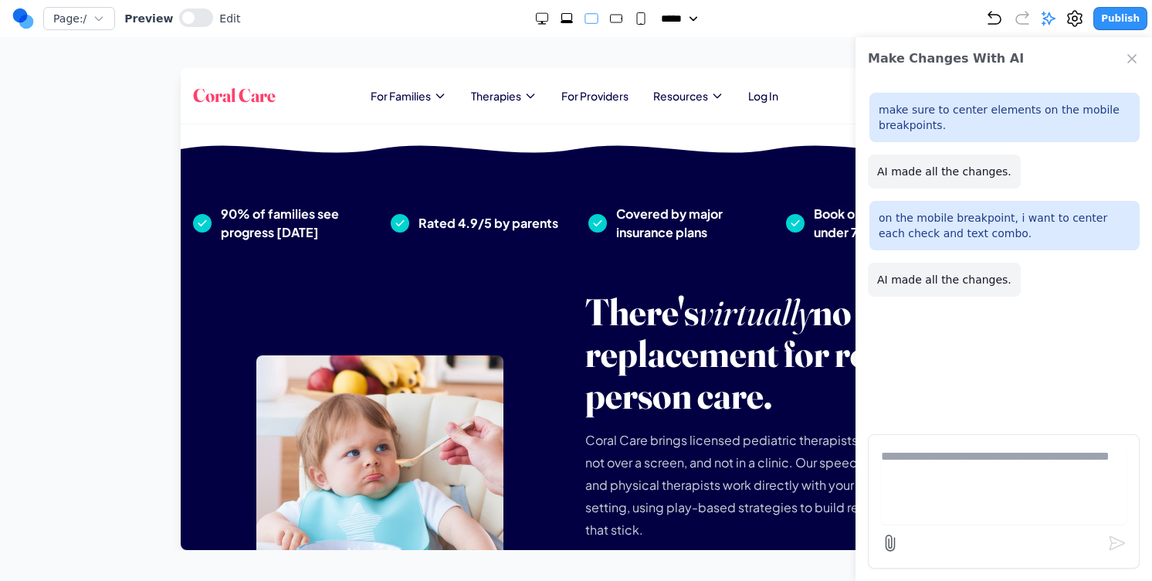
click at [564, 16] on icon "Extra Large" at bounding box center [566, 18] width 15 height 15
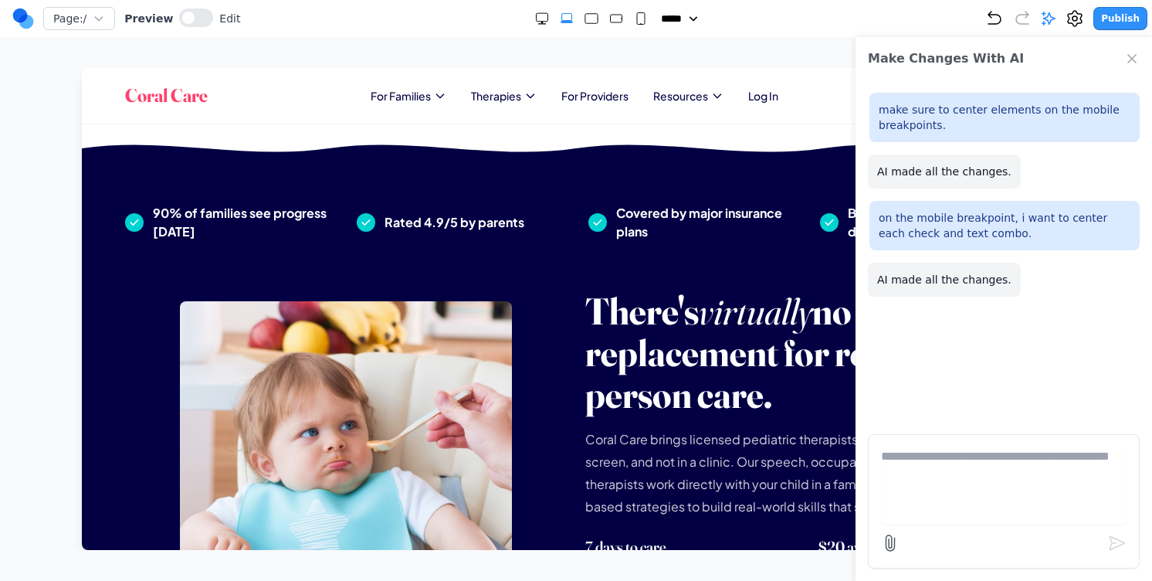
click at [599, 16] on div at bounding box center [592, 18] width 114 height 15
click at [613, 16] on rect "Medium" at bounding box center [616, 19] width 12 height 8
select select "**"
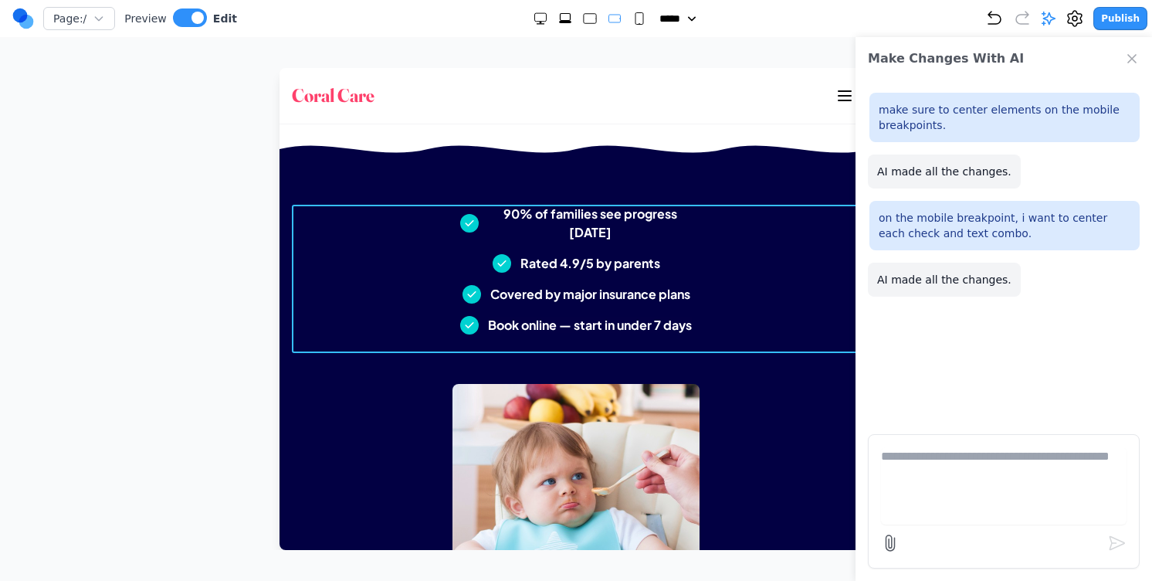
click at [655, 249] on div "90% of families see progress [DATE] Rated 4.9/5 by parents Covered by major ins…" at bounding box center [576, 270] width 568 height 130
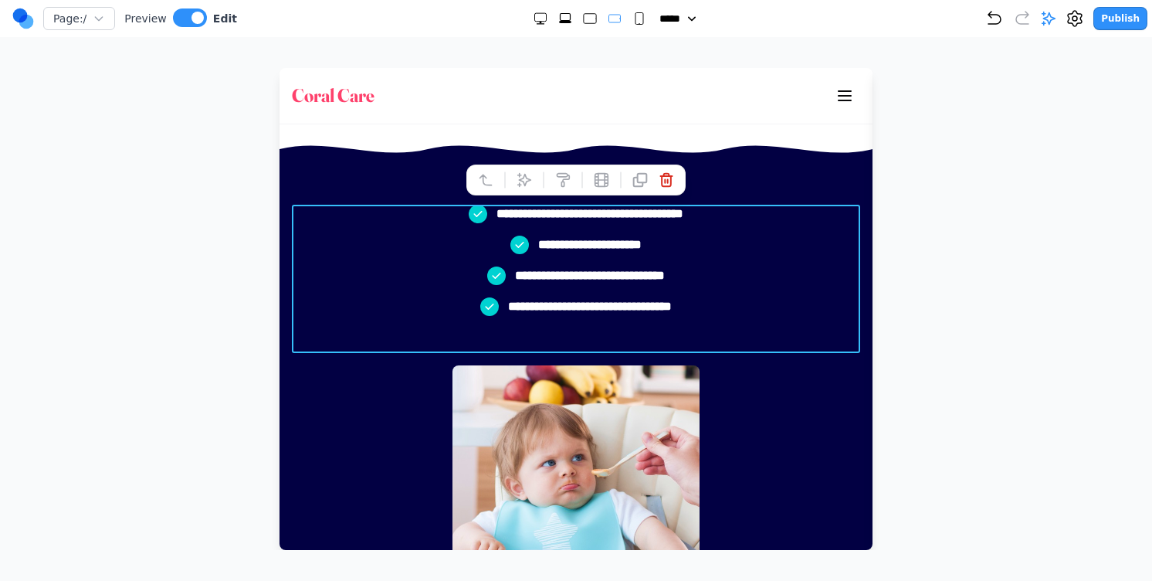
click at [524, 175] on icon at bounding box center [524, 179] width 13 height 13
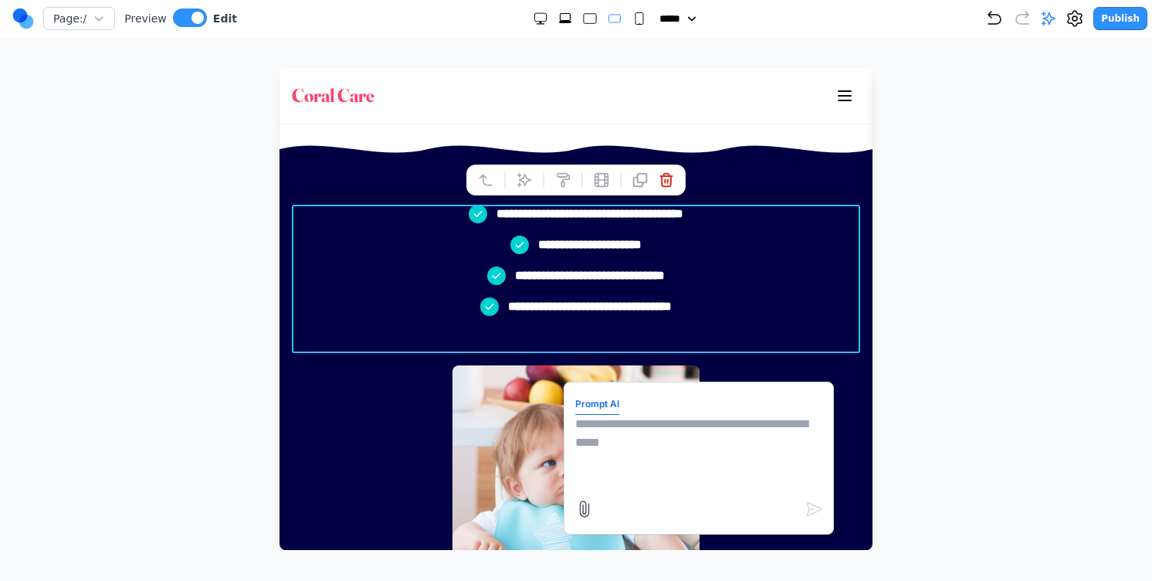
click at [668, 406] on form "Prompt AI" at bounding box center [698, 458] width 247 height 130
click at [663, 453] on textarea at bounding box center [698, 453] width 247 height 77
type textarea "**********"
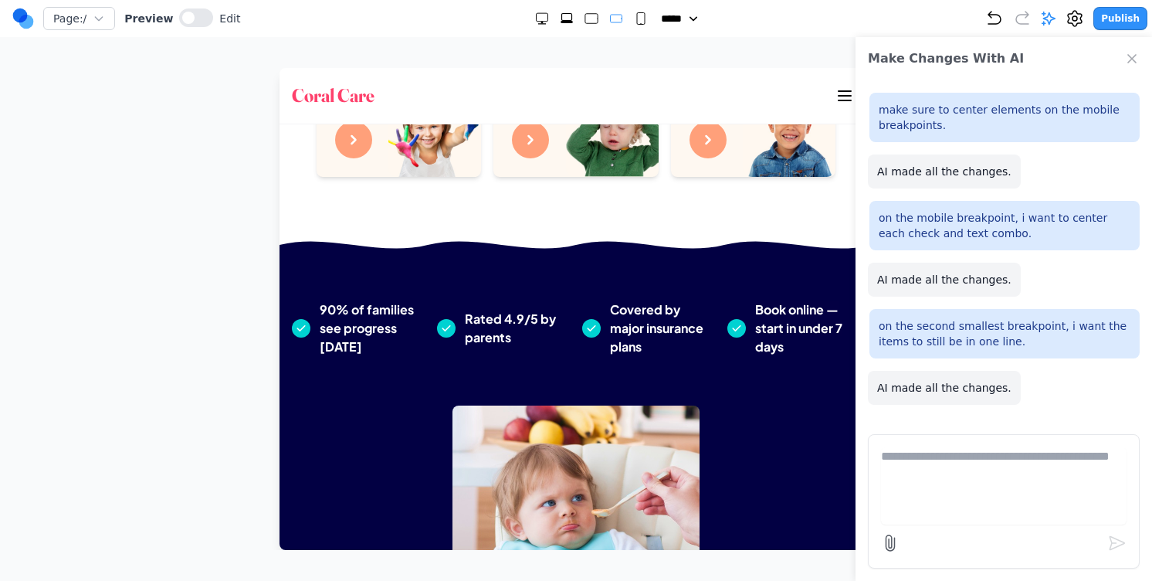
scroll to position [959, 0]
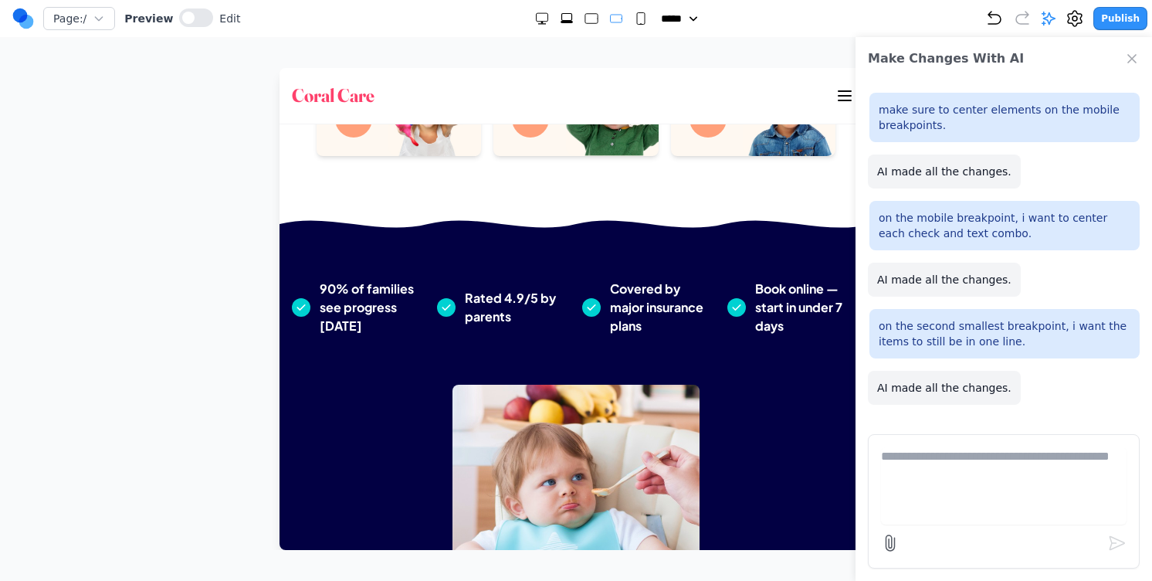
click at [637, 16] on rect "Small" at bounding box center [641, 19] width 8 height 12
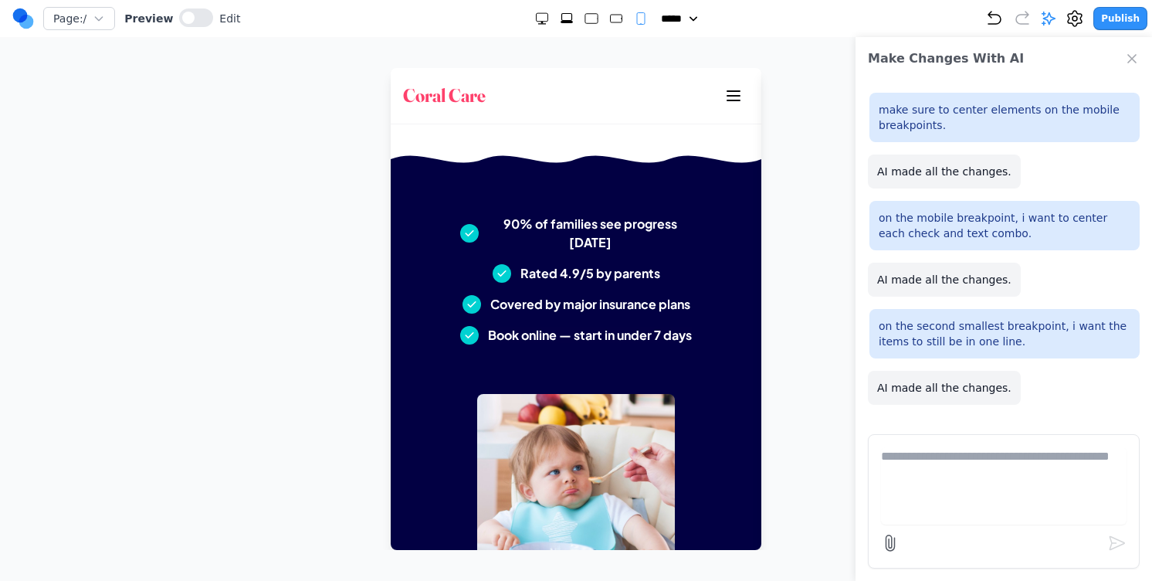
click at [610, 15] on rect "Medium" at bounding box center [616, 19] width 12 height 8
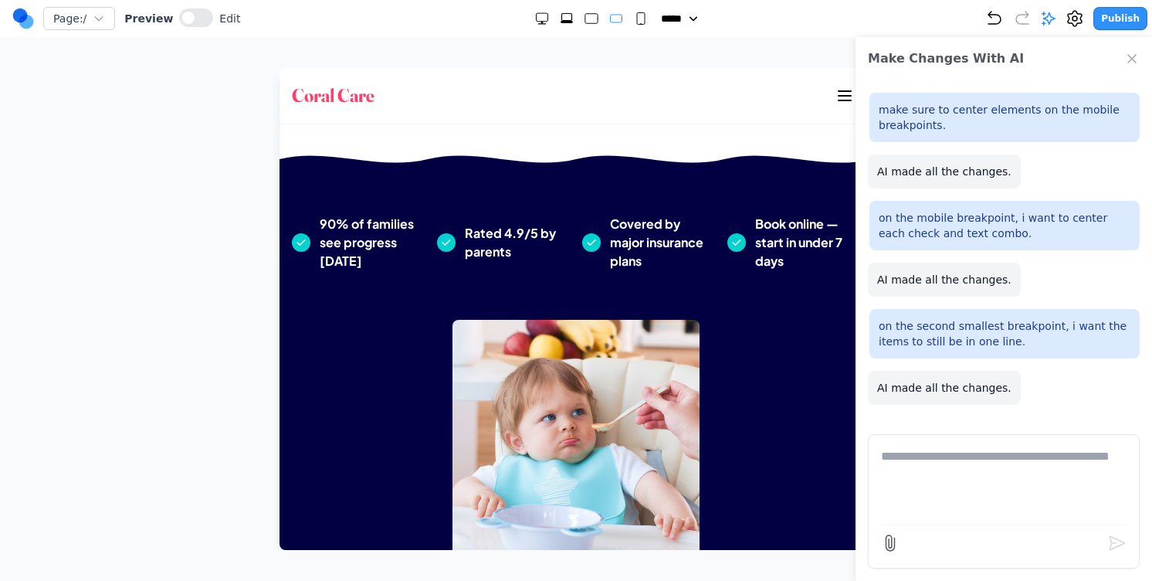
click at [591, 15] on icon "Large" at bounding box center [591, 18] width 15 height 15
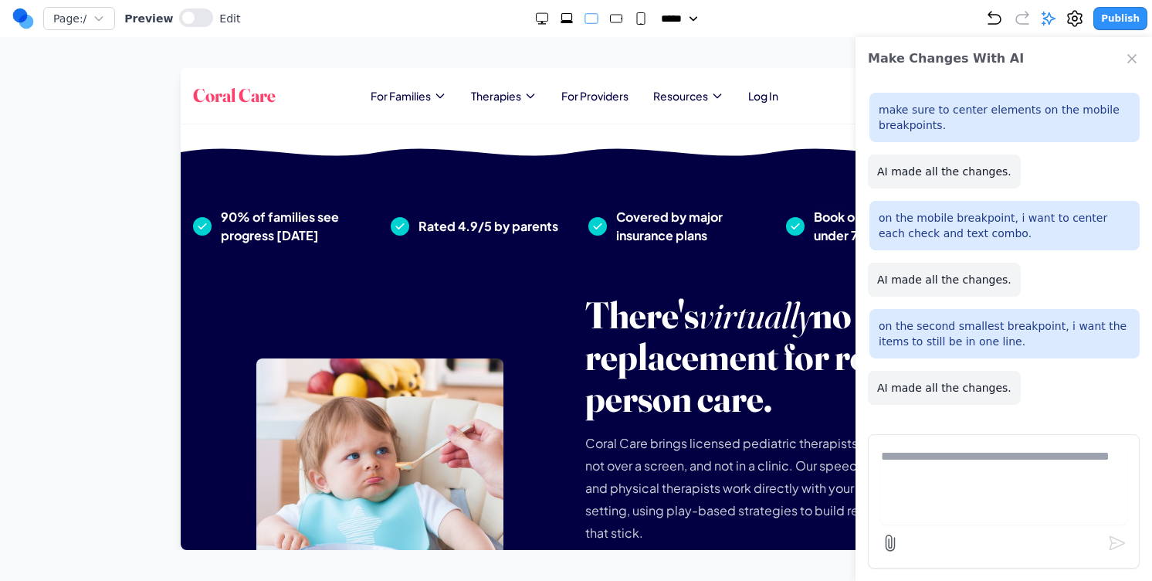
click at [559, 16] on icon "Extra Large" at bounding box center [566, 18] width 15 height 15
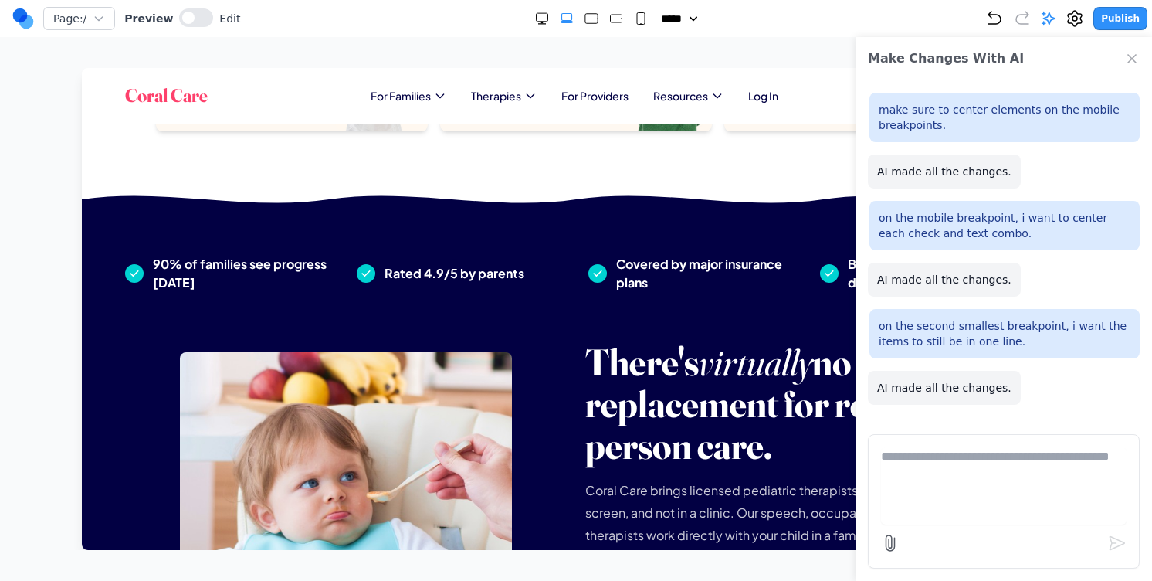
scroll to position [1056, 0]
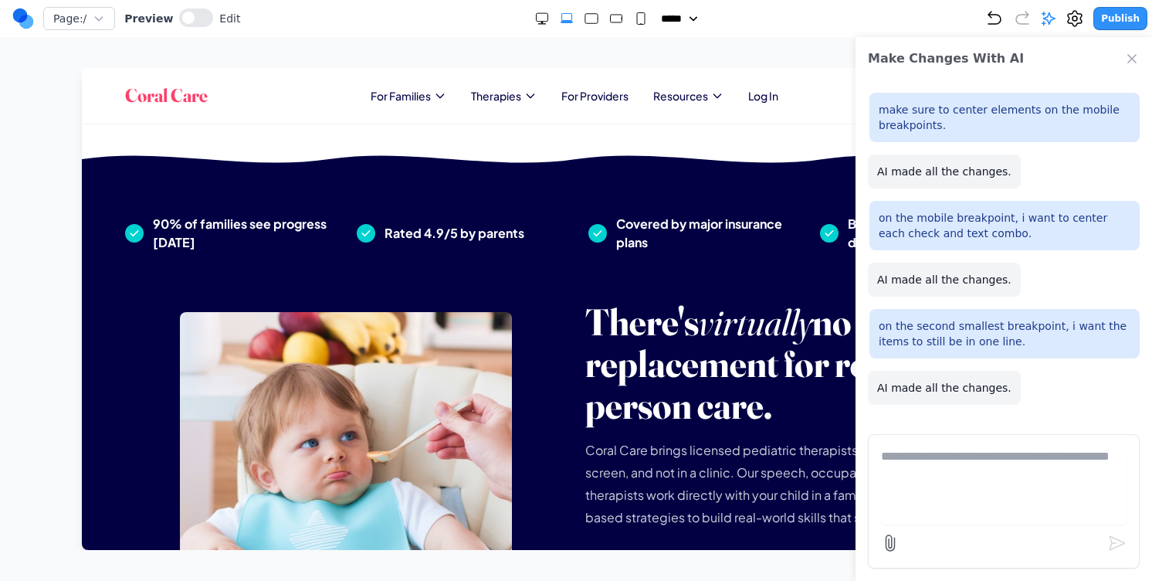
click at [597, 26] on div "Page: / Preview Edit ***** ***** ****** ****** ****** Publish" at bounding box center [579, 18] width 1135 height 25
click at [620, 26] on div "Page: / Preview Edit ***** ***** ****** ****** ****** Publish" at bounding box center [579, 18] width 1135 height 25
click at [618, 23] on div at bounding box center [592, 18] width 114 height 15
click at [612, 16] on rect "Medium" at bounding box center [616, 19] width 12 height 8
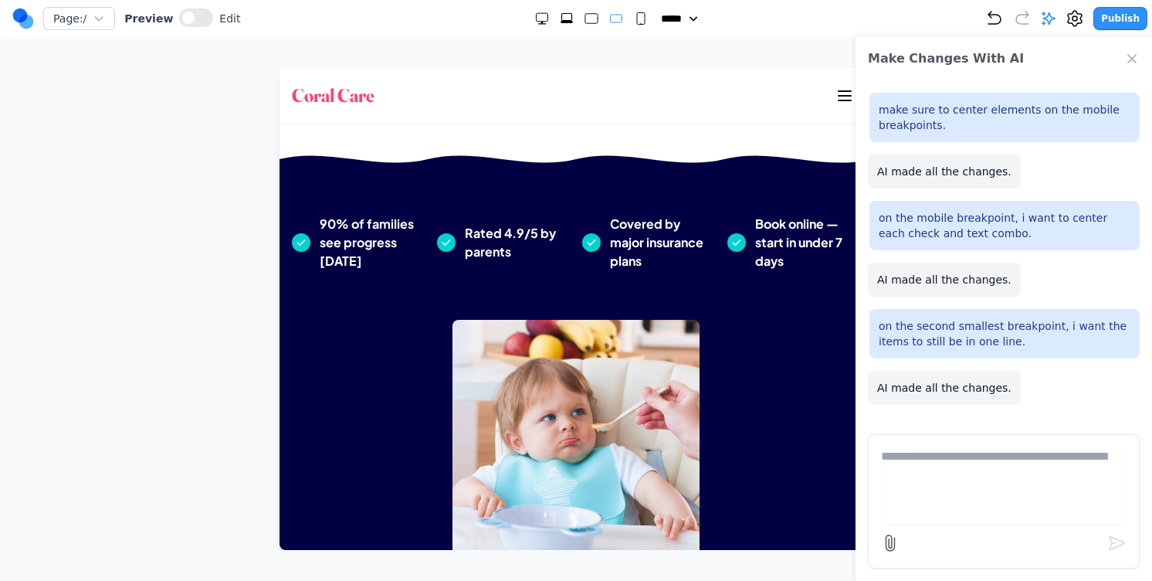
click at [633, 16] on icon "Small" at bounding box center [640, 18] width 15 height 15
select select "**"
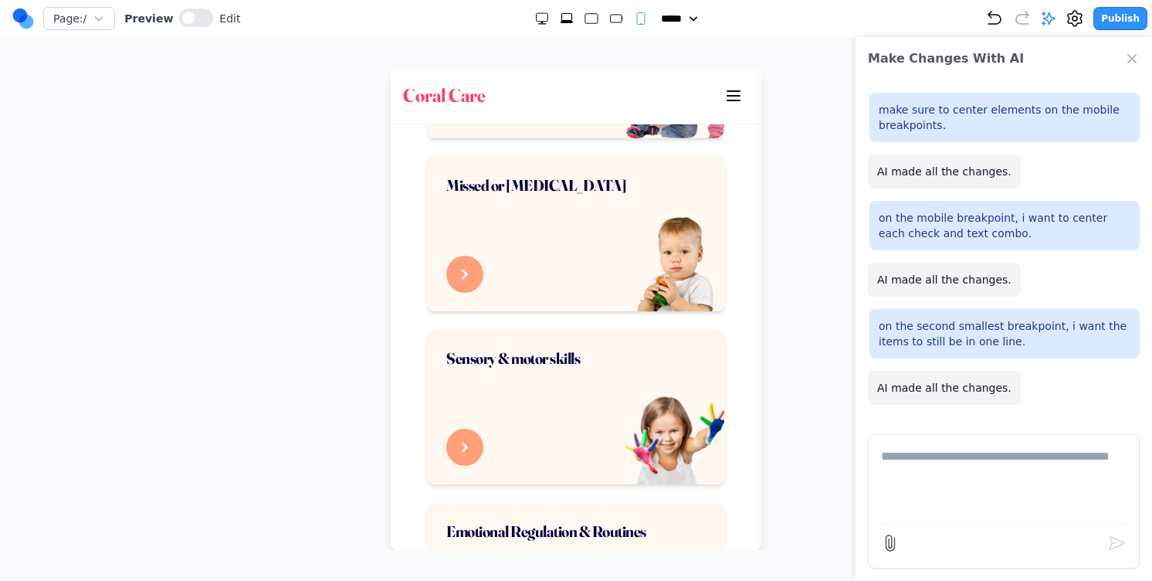
scroll to position [1763, 0]
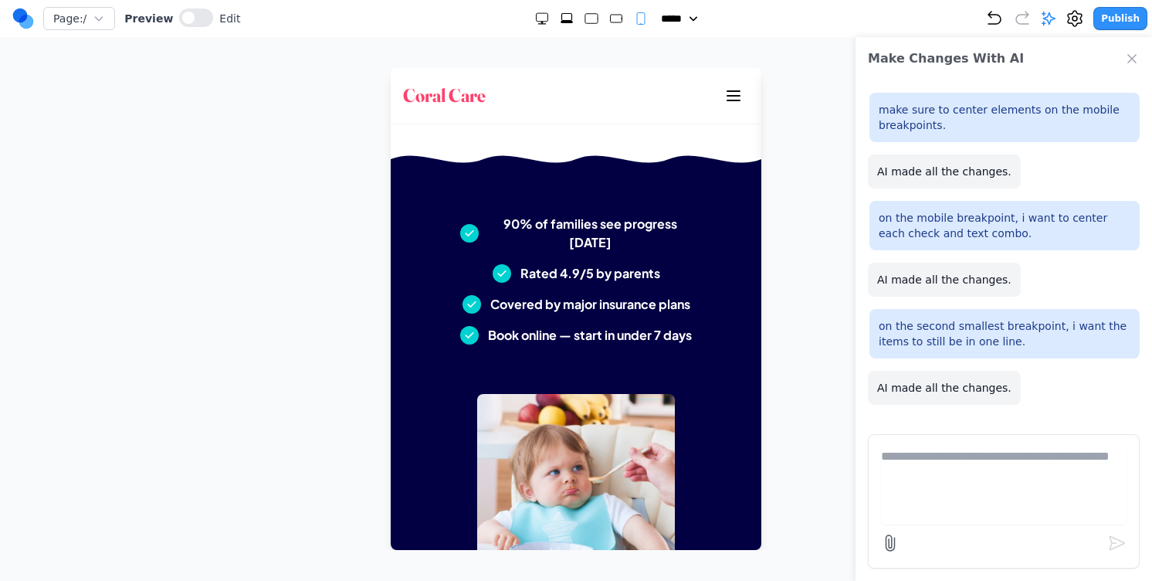
click at [17, 15] on circle at bounding box center [20, 15] width 15 height 15
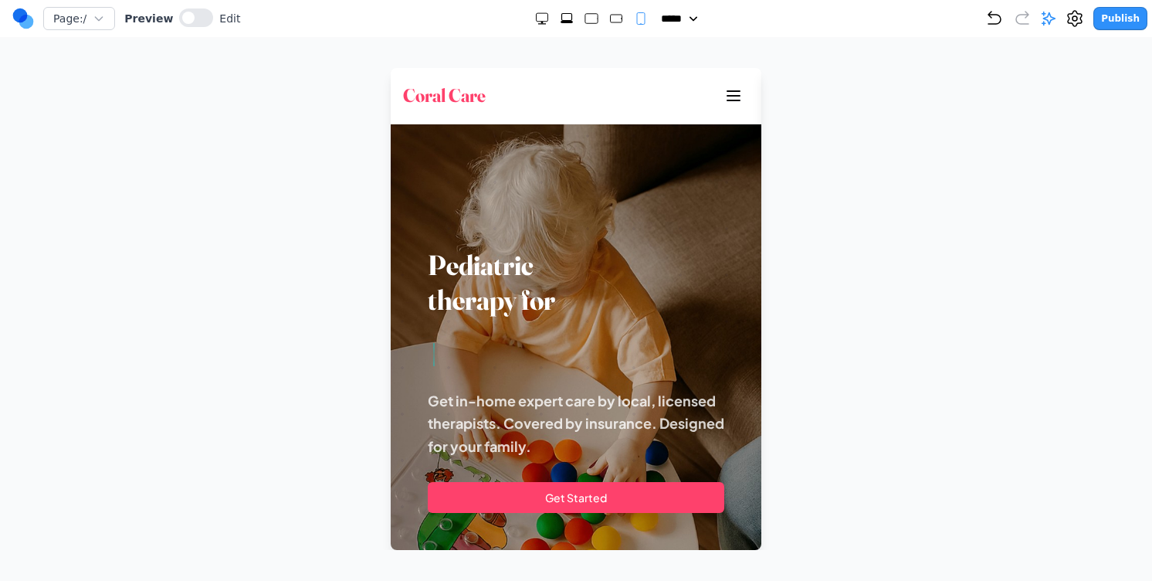
click at [1117, 24] on button "Publish" at bounding box center [1121, 18] width 54 height 23
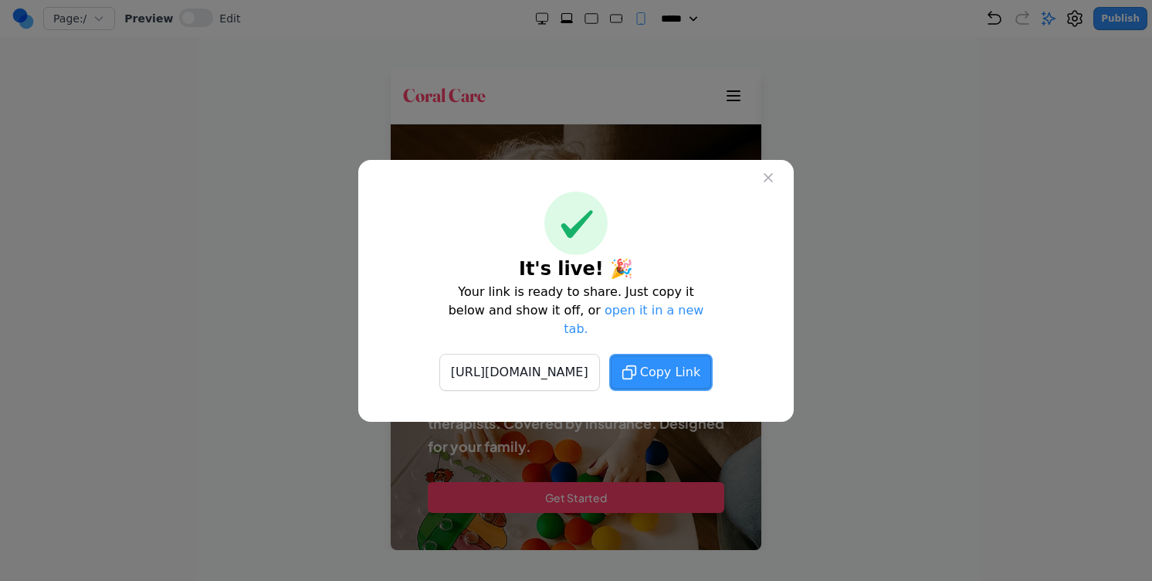
click at [636, 365] on icon at bounding box center [629, 371] width 13 height 13
click at [769, 185] on icon at bounding box center [768, 177] width 15 height 15
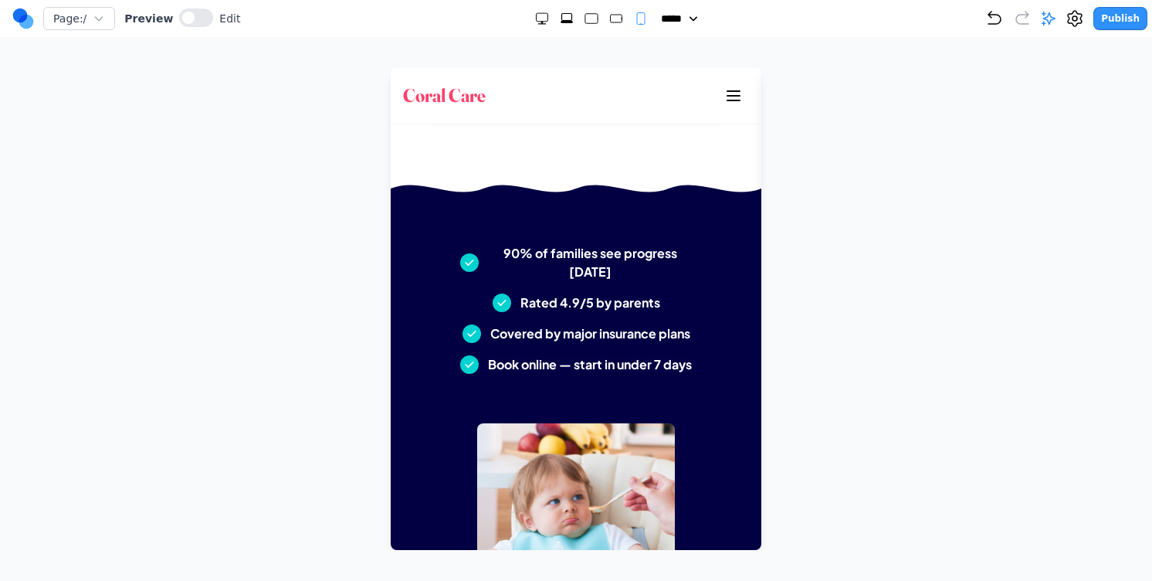
click at [610, 20] on rect "Medium" at bounding box center [616, 19] width 12 height 8
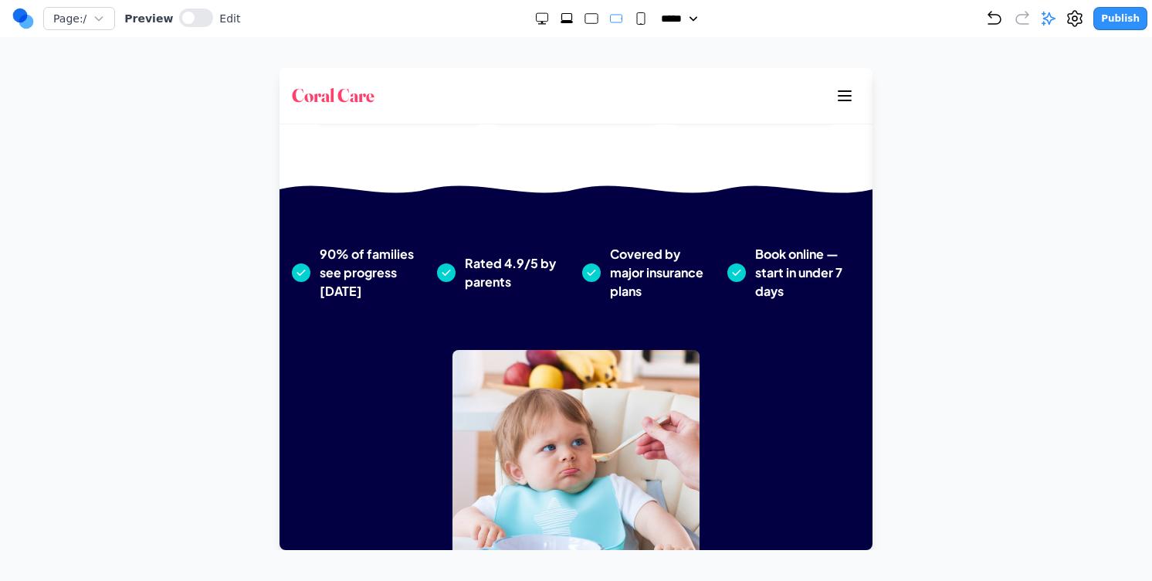
click at [586, 20] on rect "Large" at bounding box center [591, 19] width 12 height 10
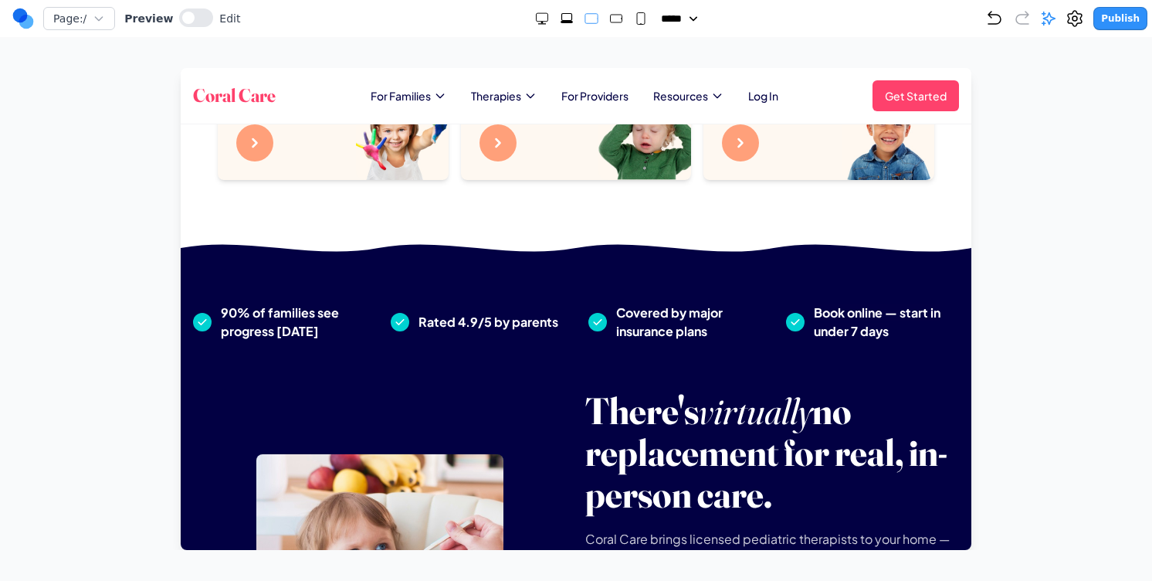
scroll to position [1023, 0]
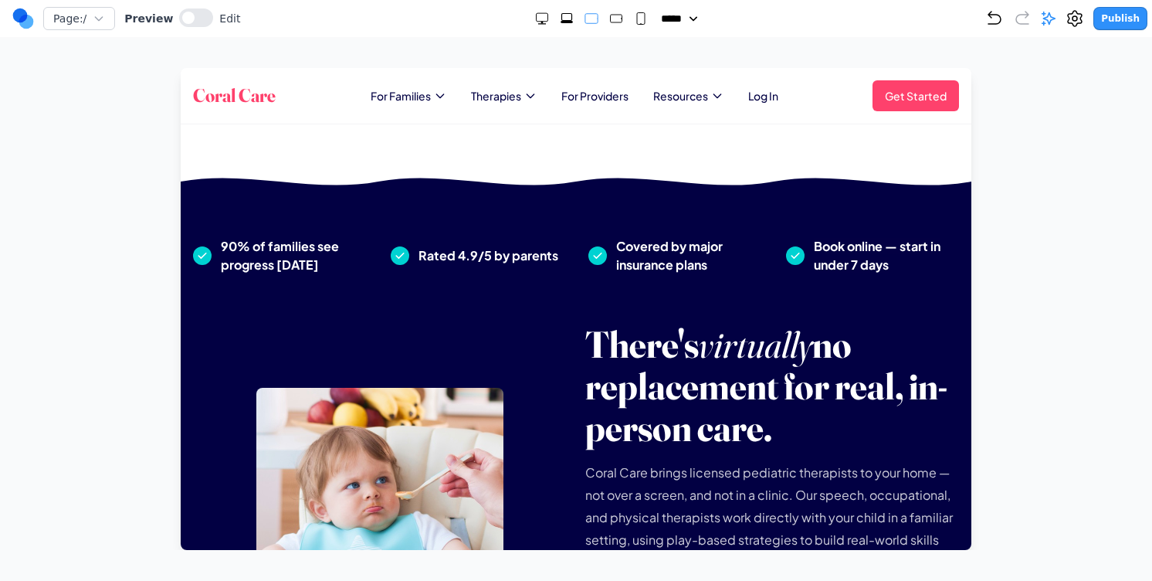
click at [572, 20] on div at bounding box center [592, 18] width 114 height 15
click at [560, 19] on icon "Extra Large" at bounding box center [566, 18] width 15 height 15
select select "**"
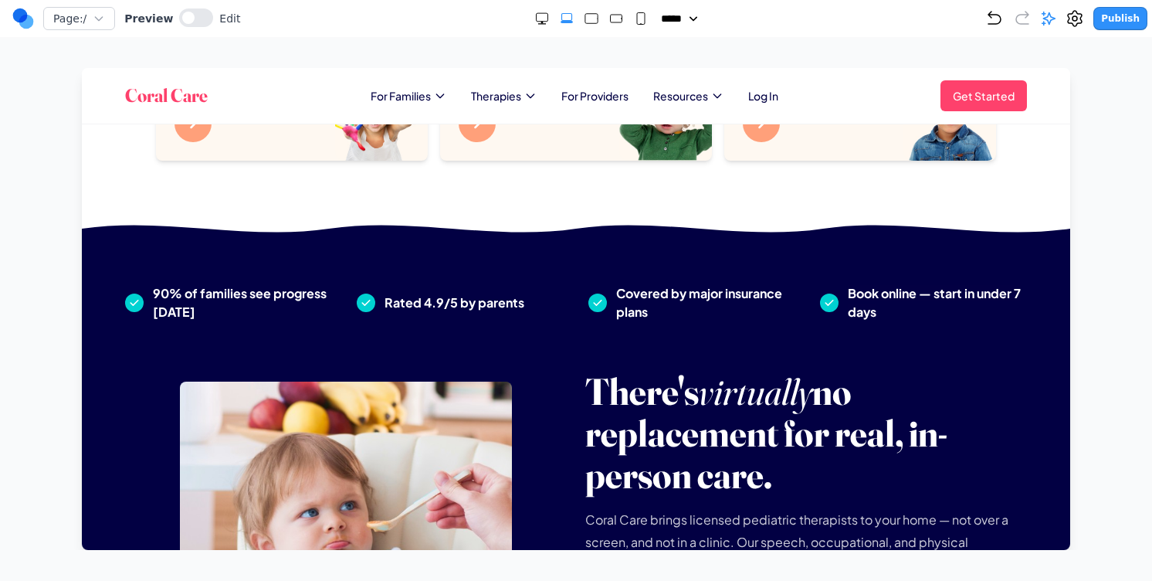
scroll to position [1027, 0]
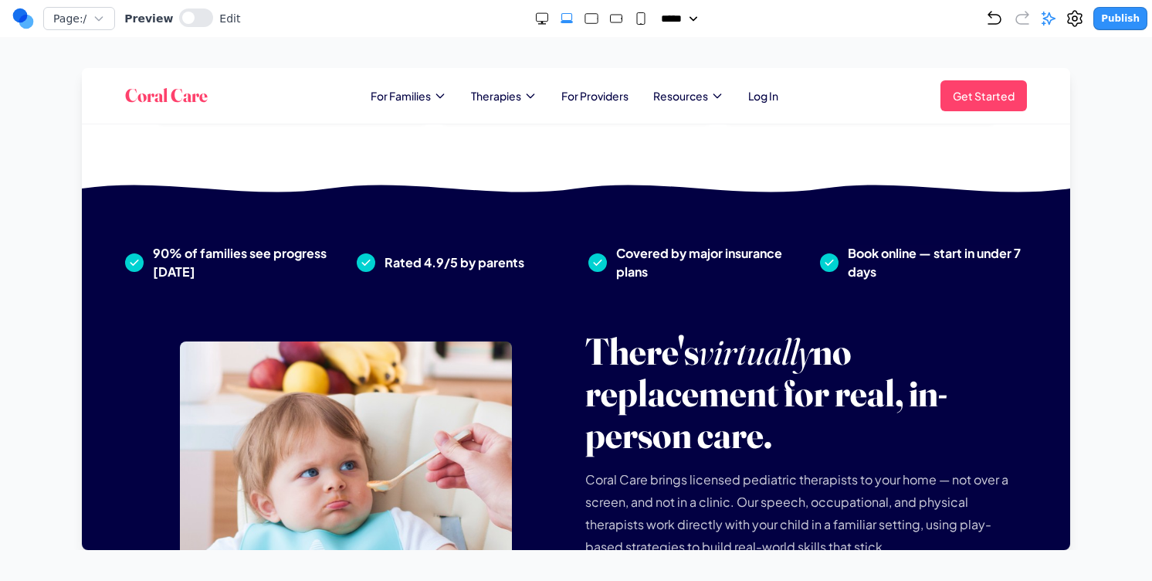
click at [8, 26] on nav "Page: / Preview Edit ***** ***** ****** ****** ****** Publish" at bounding box center [576, 18] width 1152 height 37
click at [24, 18] on circle at bounding box center [26, 22] width 15 height 15
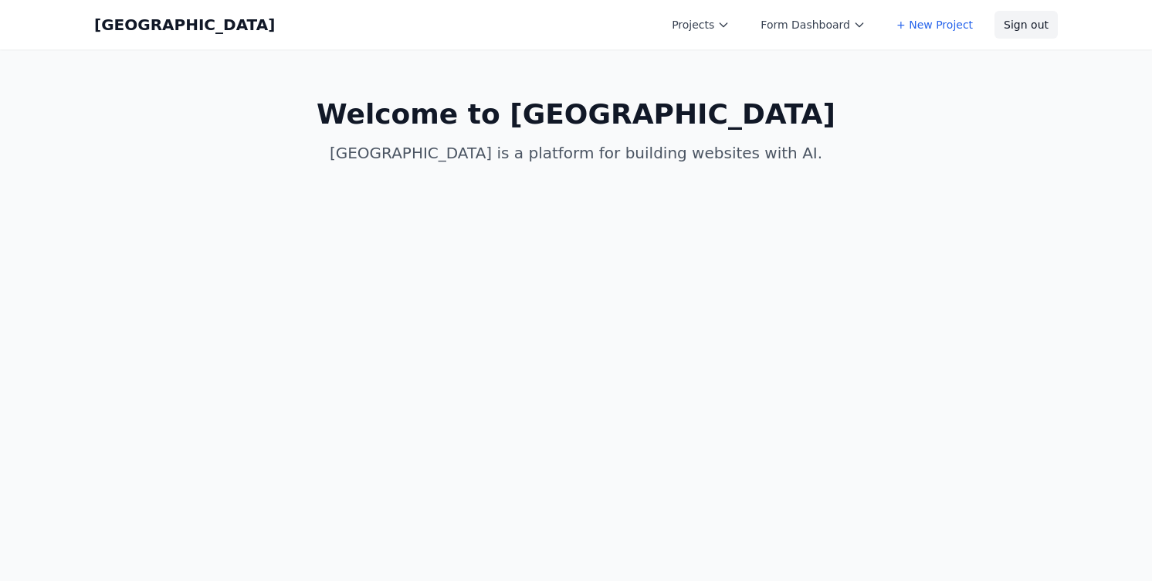
click at [1013, 38] on button "Sign out" at bounding box center [1026, 25] width 63 height 28
